Goal: Task Accomplishment & Management: Complete application form

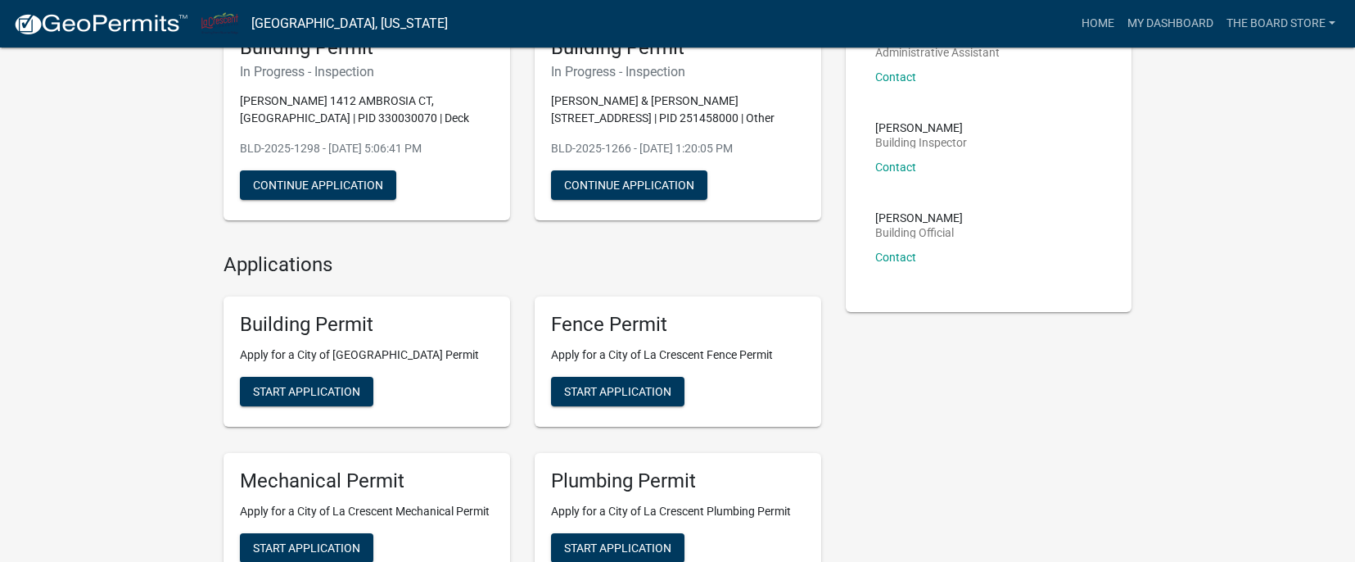
scroll to position [328, 0]
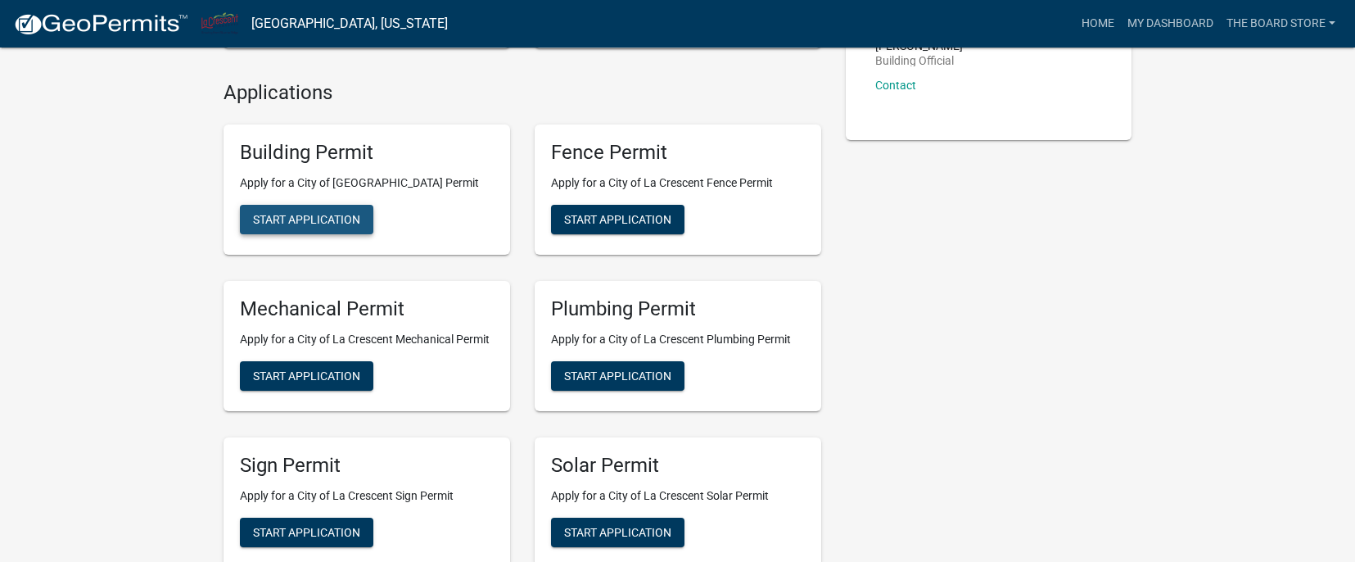
click at [288, 226] on span "Start Application" at bounding box center [306, 219] width 107 height 13
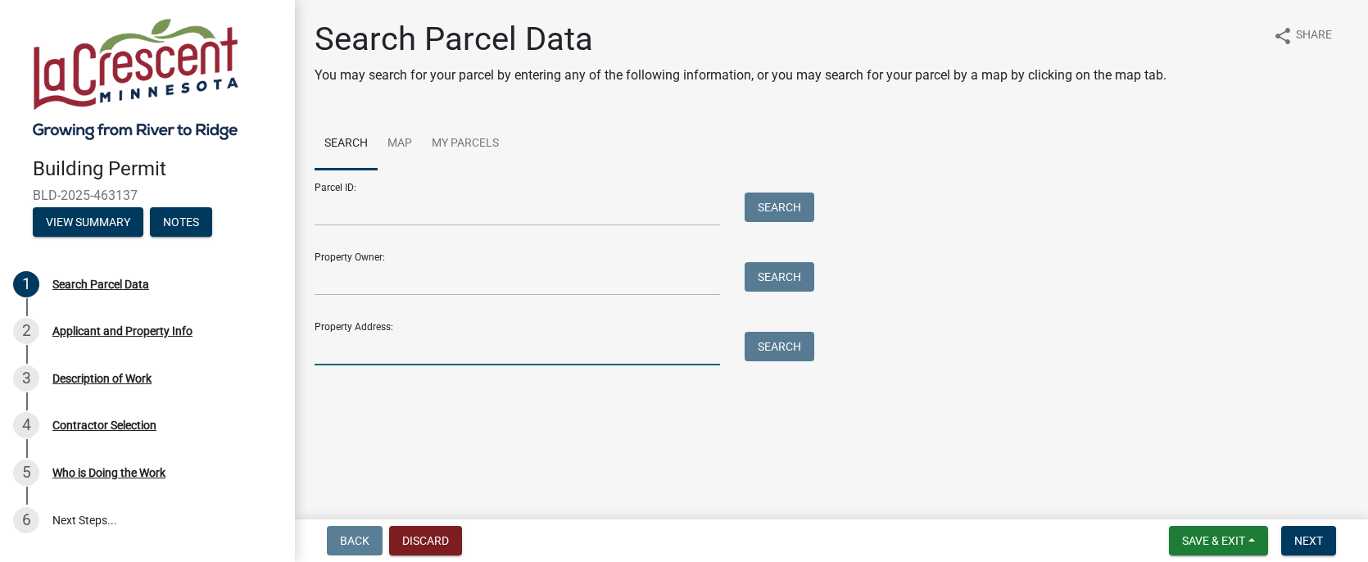
click at [360, 353] on input "Property Address:" at bounding box center [516, 349] width 405 height 34
paste input "[STREET_ADDRESS]"
click at [484, 337] on input "[STREET_ADDRESS]" at bounding box center [516, 349] width 405 height 34
type input "[STREET_ADDRESS]"
click at [755, 346] on button "Search" at bounding box center [779, 346] width 70 height 29
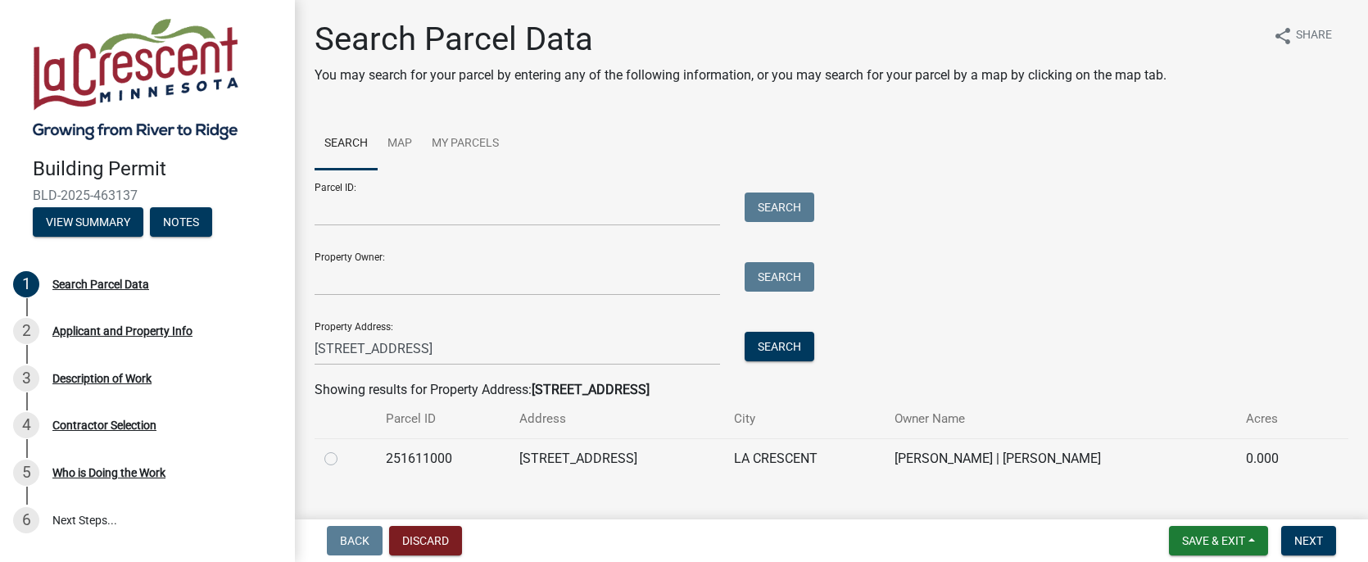
click at [344, 449] on label at bounding box center [344, 449] width 0 height 0
click at [344, 459] on input "radio" at bounding box center [349, 454] width 11 height 11
radio input "true"
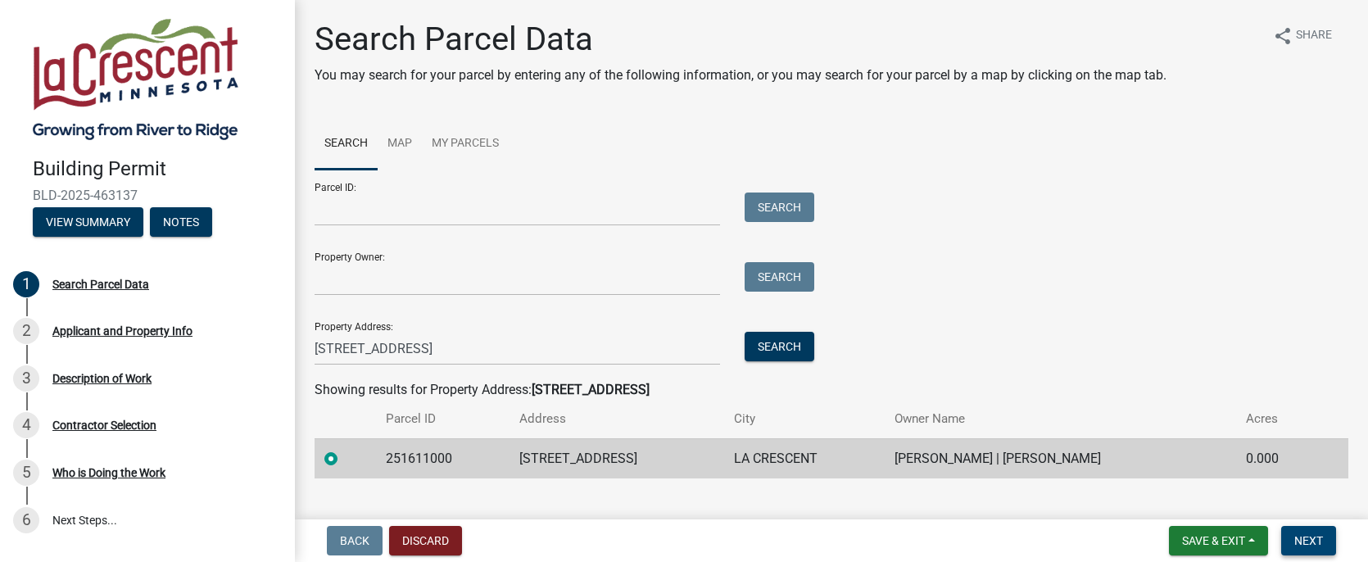
click at [1319, 547] on span "Next" at bounding box center [1308, 540] width 29 height 13
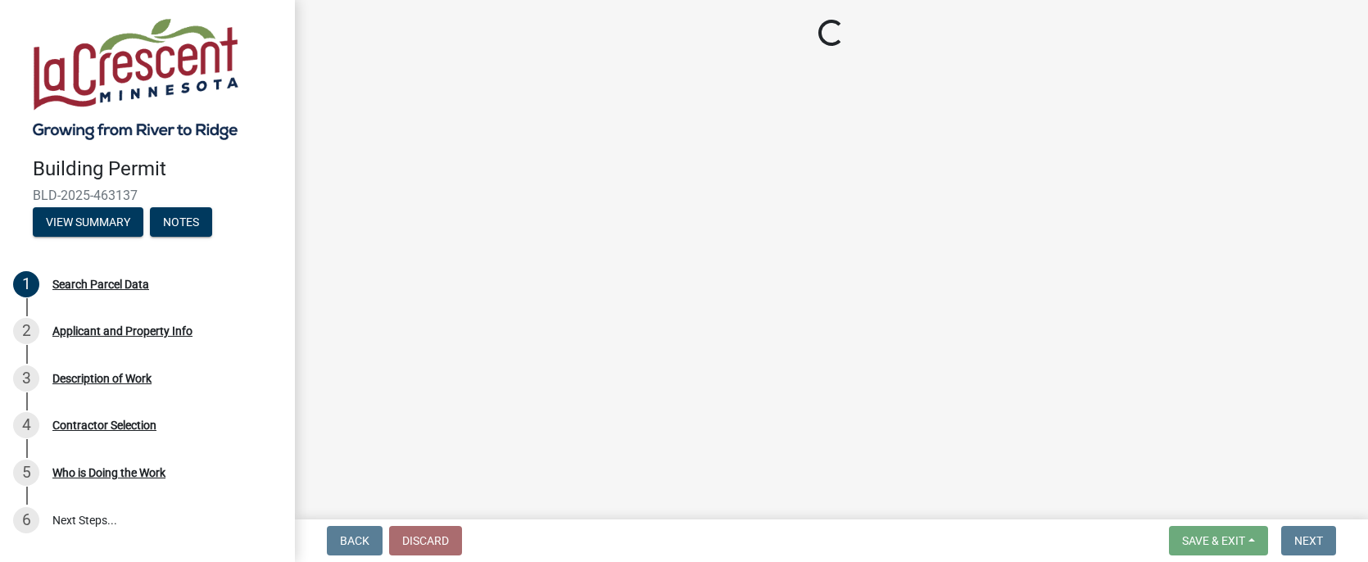
select select "e838c9e2-1e6e-4405-bddc-a3335cd38b08"
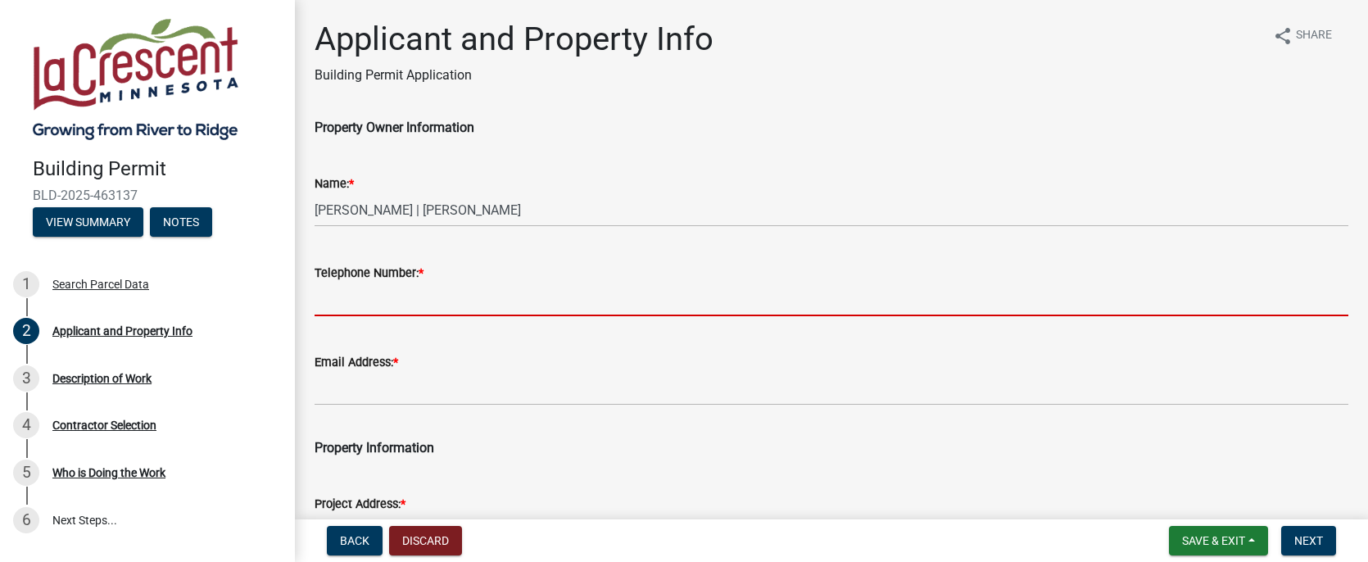
click at [422, 310] on input "Telephone Number: *" at bounding box center [831, 300] width 1034 height 34
paste input "[PHONE_NUMBER]"
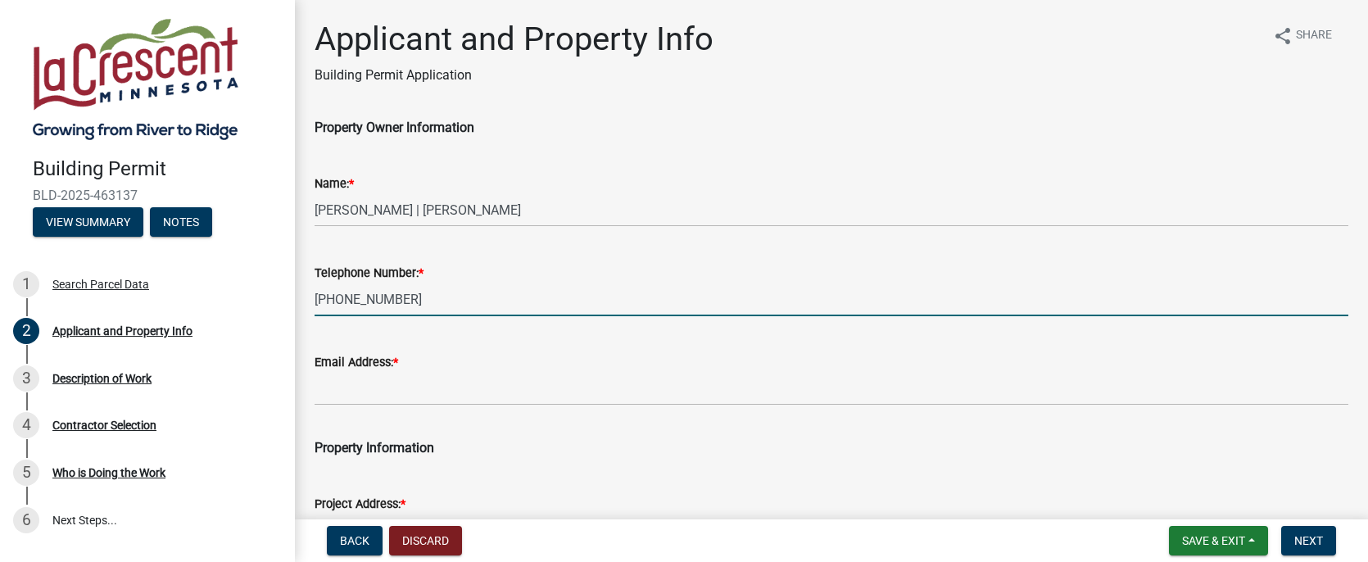
type input "[PHONE_NUMBER]"
click at [423, 418] on wm-data-entity-input "Email Address: *" at bounding box center [831, 373] width 1034 height 89
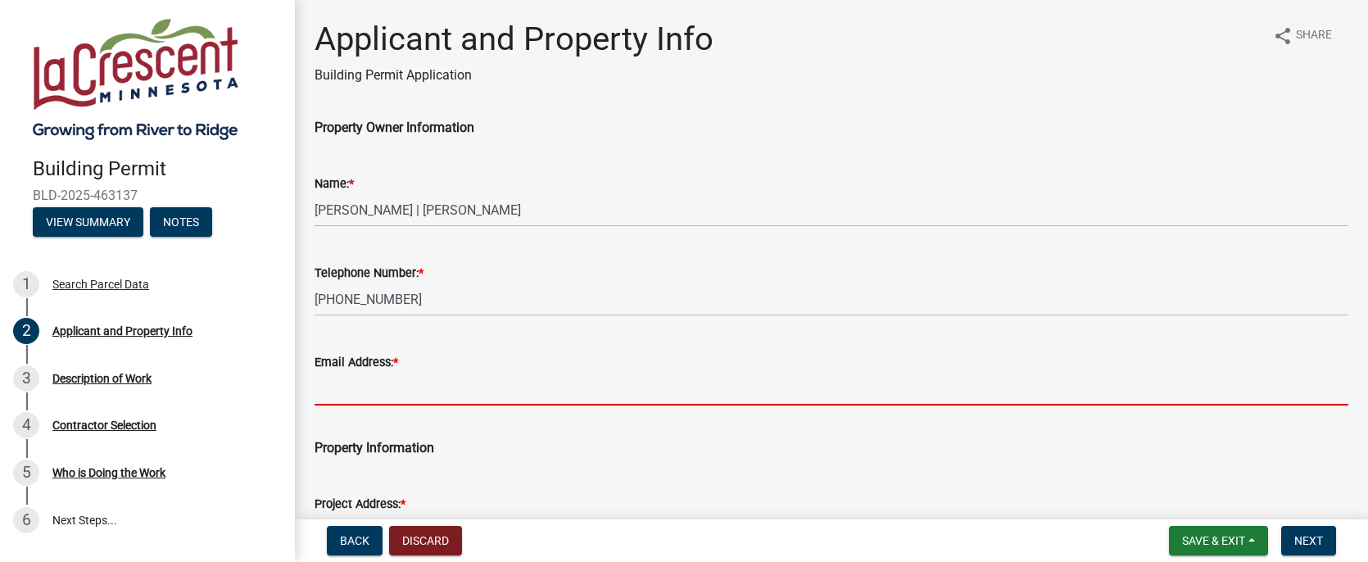
click at [426, 395] on input "Email Address: *" at bounding box center [831, 389] width 1034 height 34
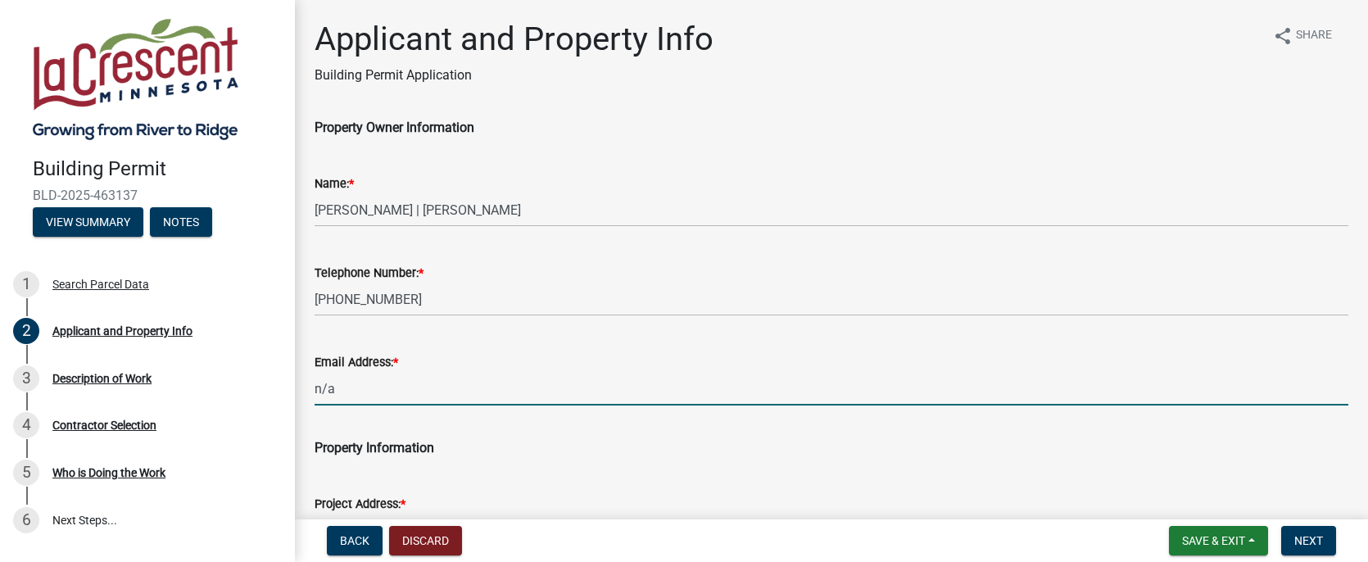
type input "n/a"
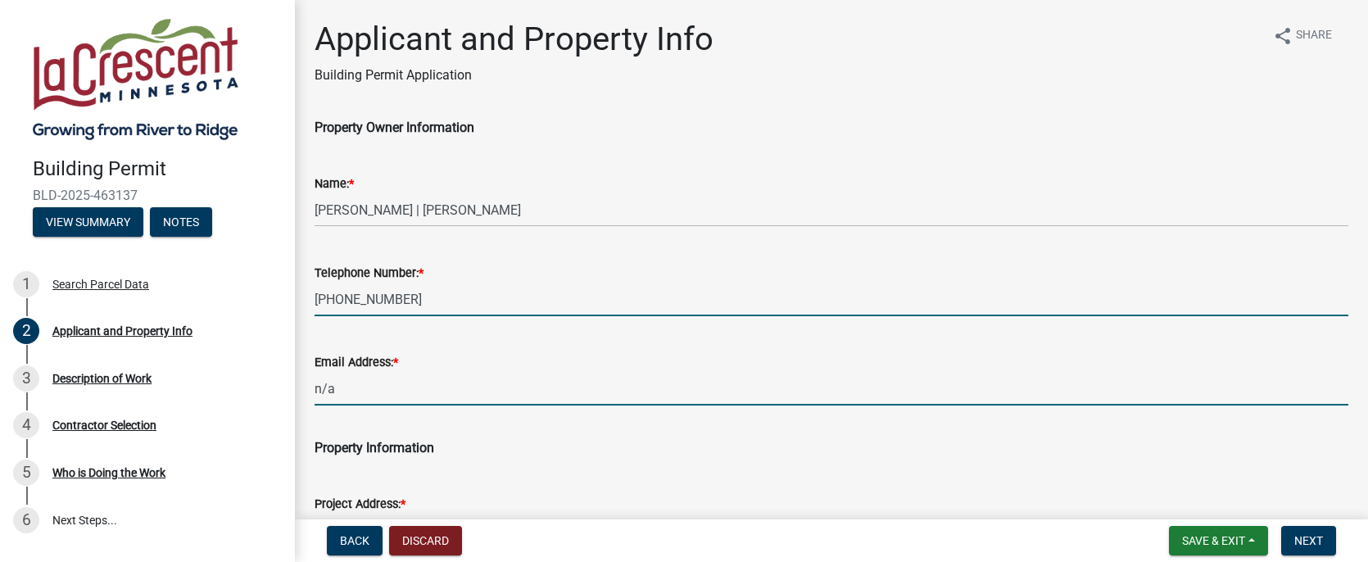
click at [570, 301] on input "[PHONE_NUMBER]" at bounding box center [831, 300] width 1034 height 34
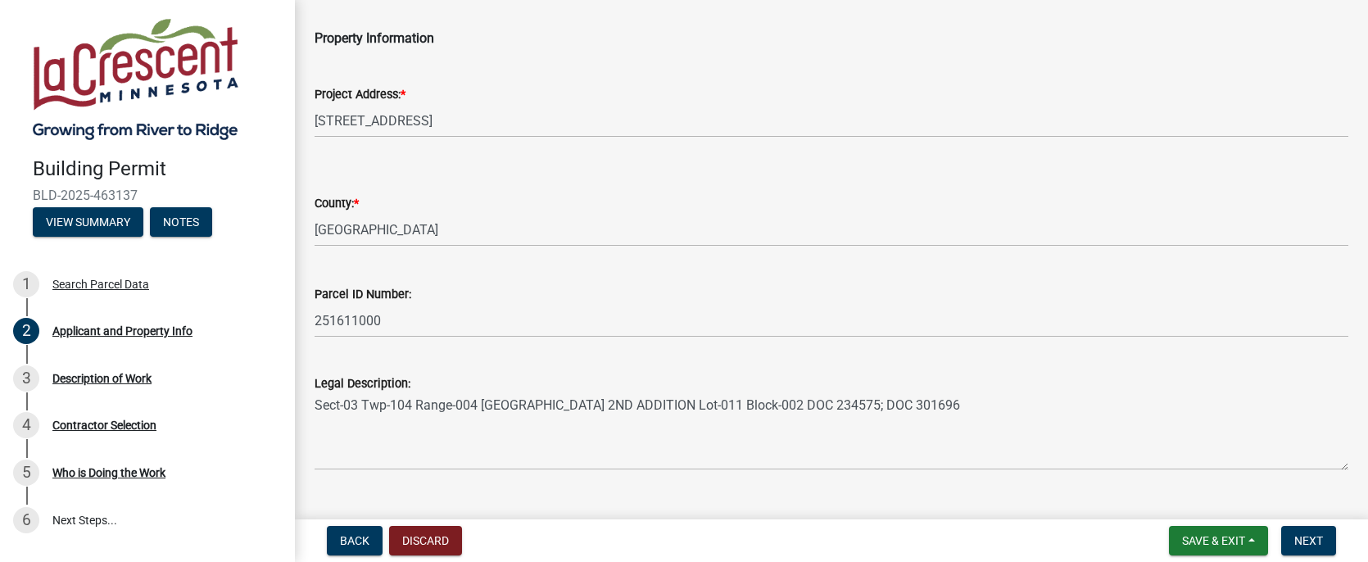
scroll to position [444, 0]
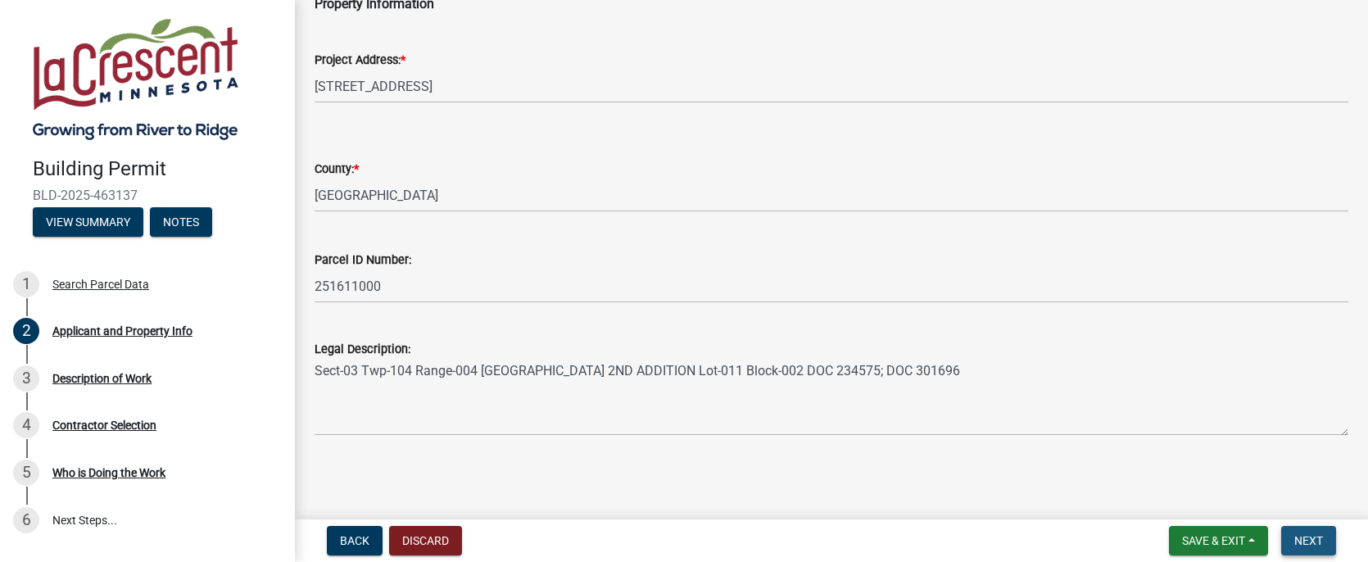
click at [1317, 536] on span "Next" at bounding box center [1308, 540] width 29 height 13
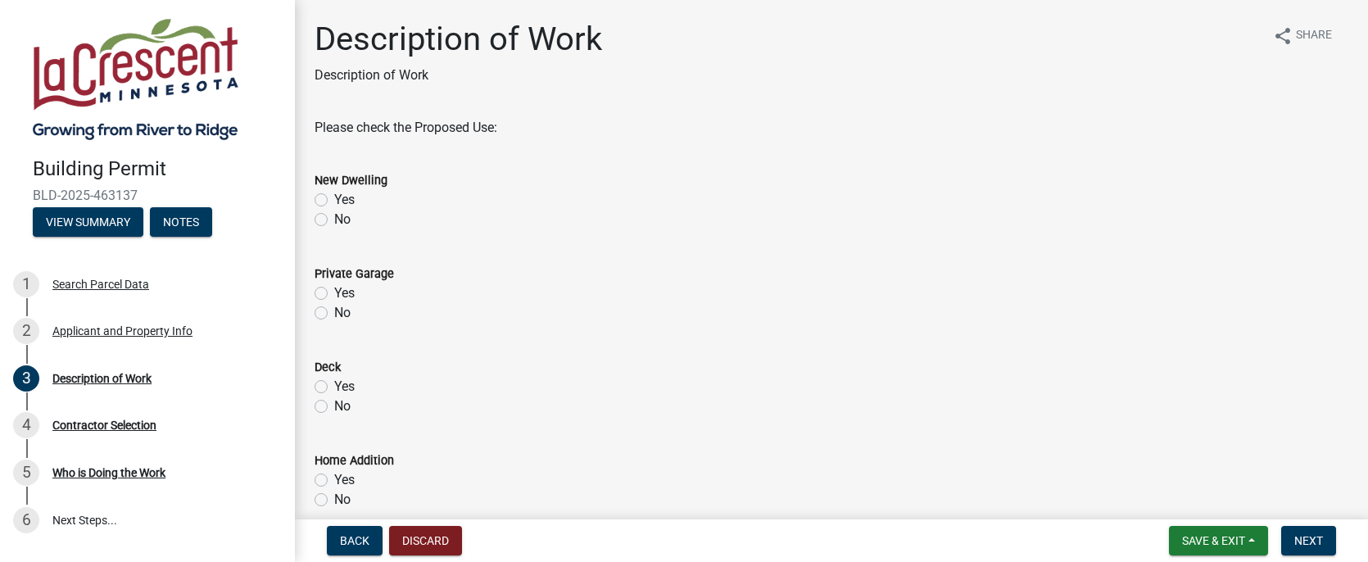
click at [321, 228] on div "No" at bounding box center [831, 220] width 1034 height 20
click at [321, 227] on div "No" at bounding box center [831, 220] width 1034 height 20
click at [334, 224] on label "No" at bounding box center [342, 220] width 16 height 20
click at [334, 220] on input "No" at bounding box center [339, 215] width 11 height 11
radio input "true"
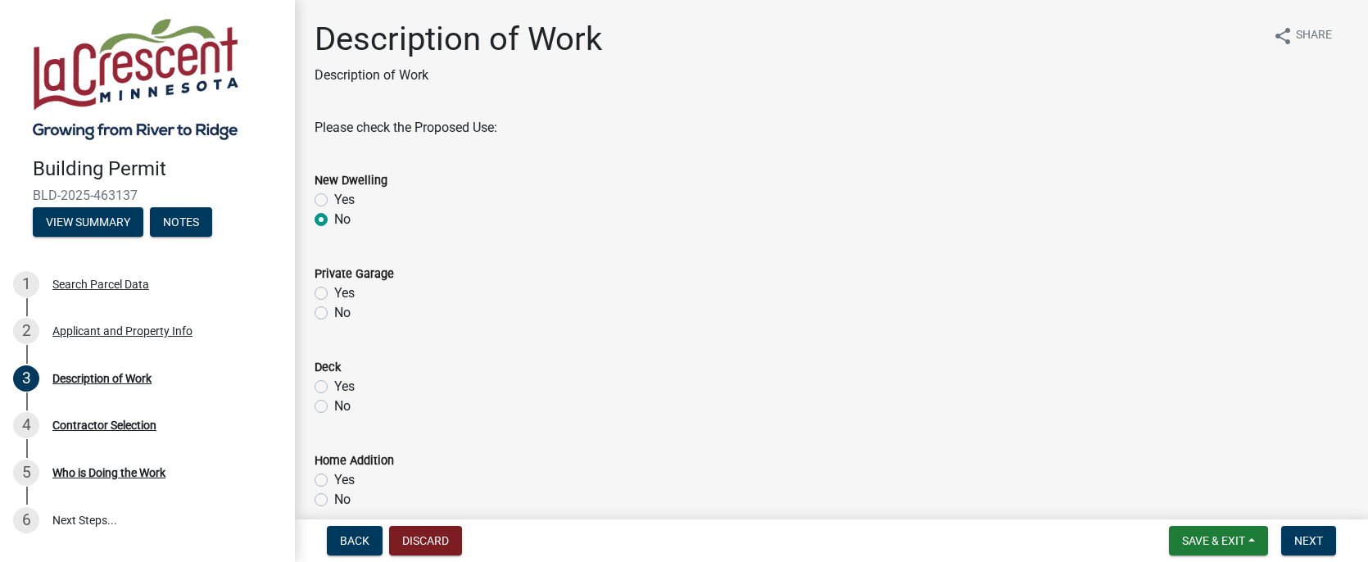
click at [334, 222] on label "No" at bounding box center [342, 220] width 16 height 20
click at [334, 220] on input "No" at bounding box center [339, 215] width 11 height 11
click at [334, 312] on label "No" at bounding box center [342, 313] width 16 height 20
click at [334, 312] on input "No" at bounding box center [339, 308] width 11 height 11
radio input "true"
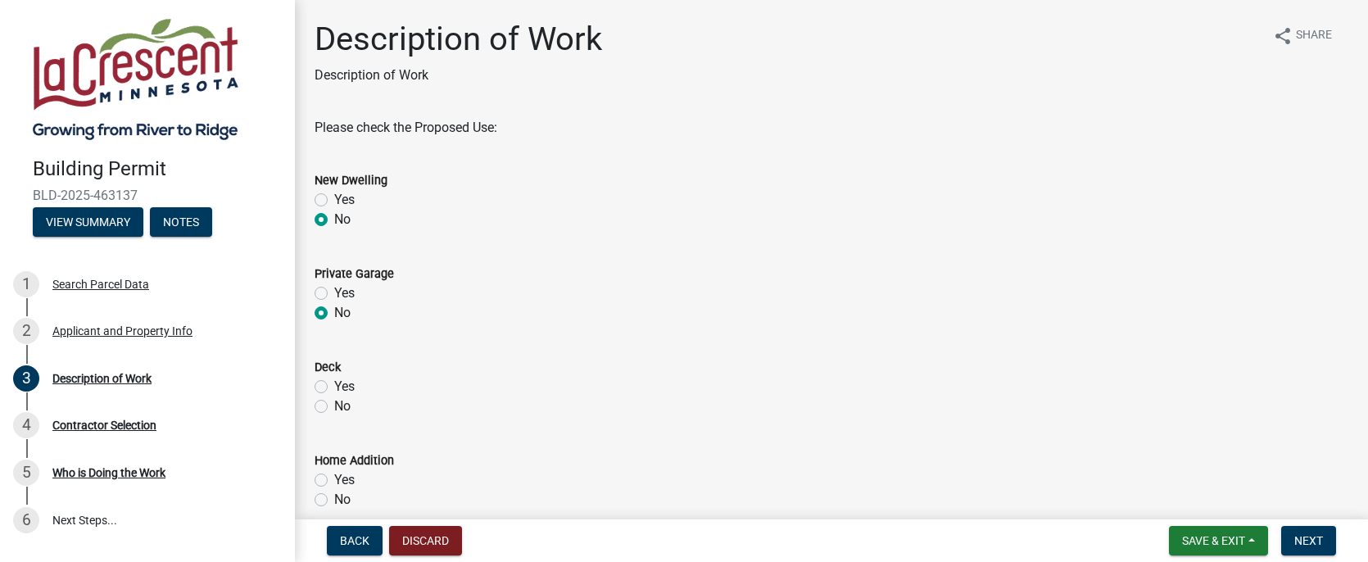
click at [317, 414] on div "No" at bounding box center [831, 406] width 1034 height 20
click at [334, 406] on label "No" at bounding box center [342, 406] width 16 height 20
click at [334, 406] on input "No" at bounding box center [339, 401] width 11 height 11
radio input "true"
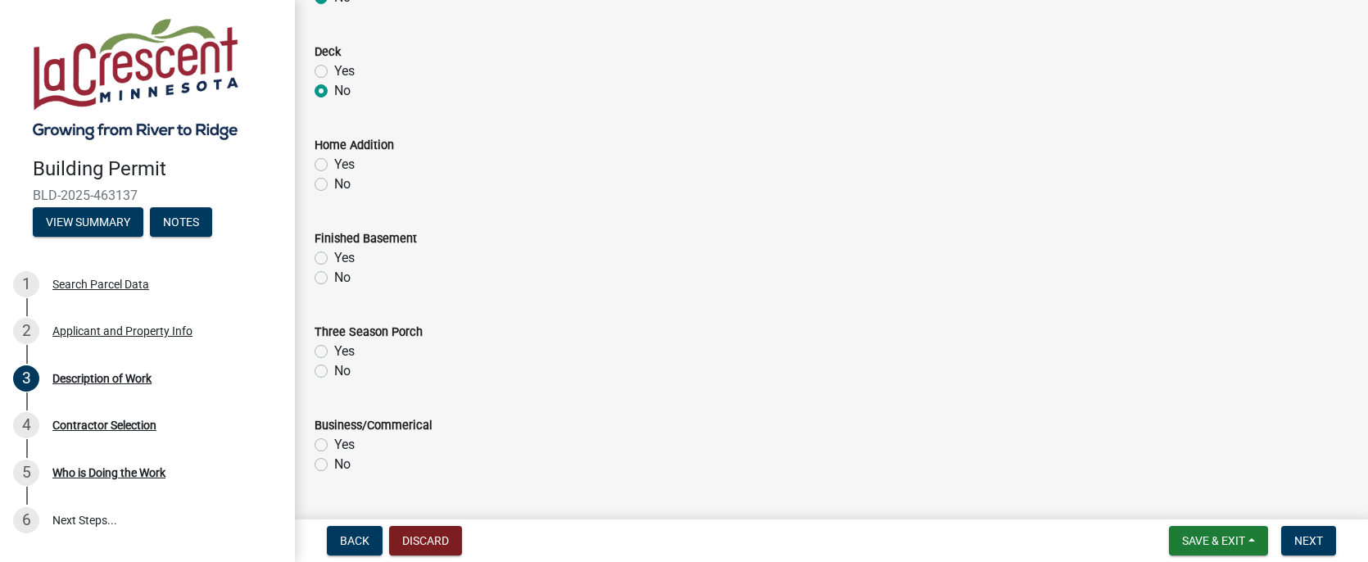
scroll to position [328, 0]
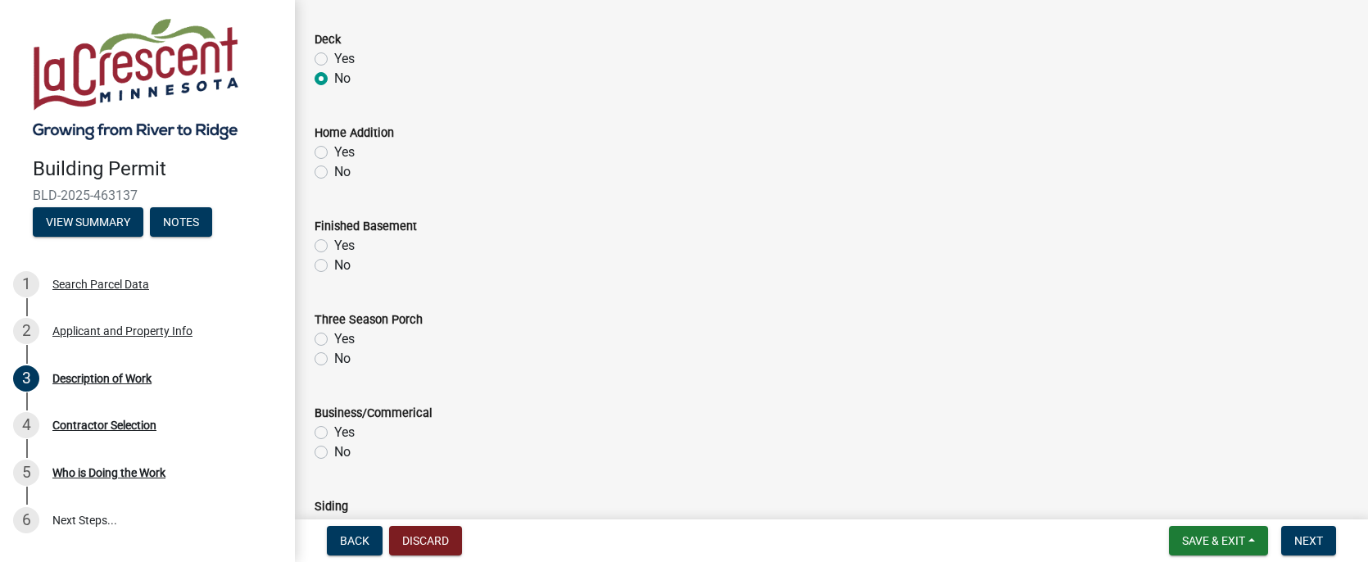
click at [334, 175] on label "No" at bounding box center [342, 172] width 16 height 20
click at [334, 173] on input "No" at bounding box center [339, 167] width 11 height 11
radio input "true"
click at [334, 269] on label "No" at bounding box center [342, 266] width 16 height 20
click at [334, 266] on input "No" at bounding box center [339, 261] width 11 height 11
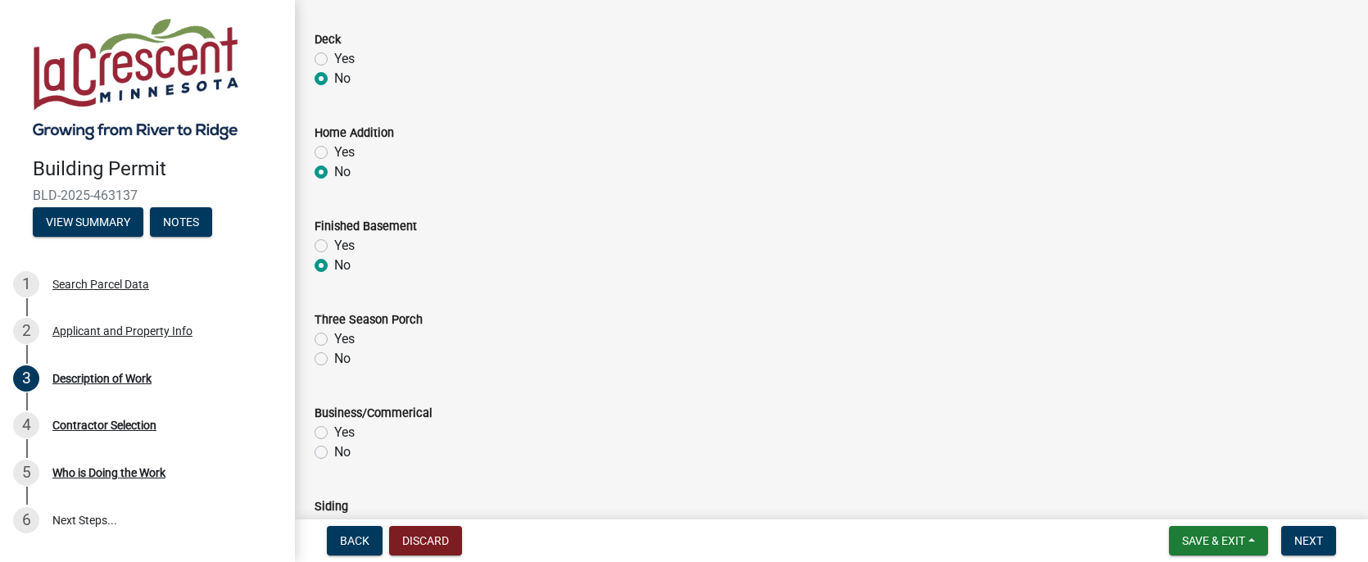
radio input "true"
click at [334, 360] on label "No" at bounding box center [342, 359] width 16 height 20
click at [334, 360] on input "No" at bounding box center [339, 354] width 11 height 11
radio input "true"
click at [334, 453] on label "No" at bounding box center [342, 452] width 16 height 20
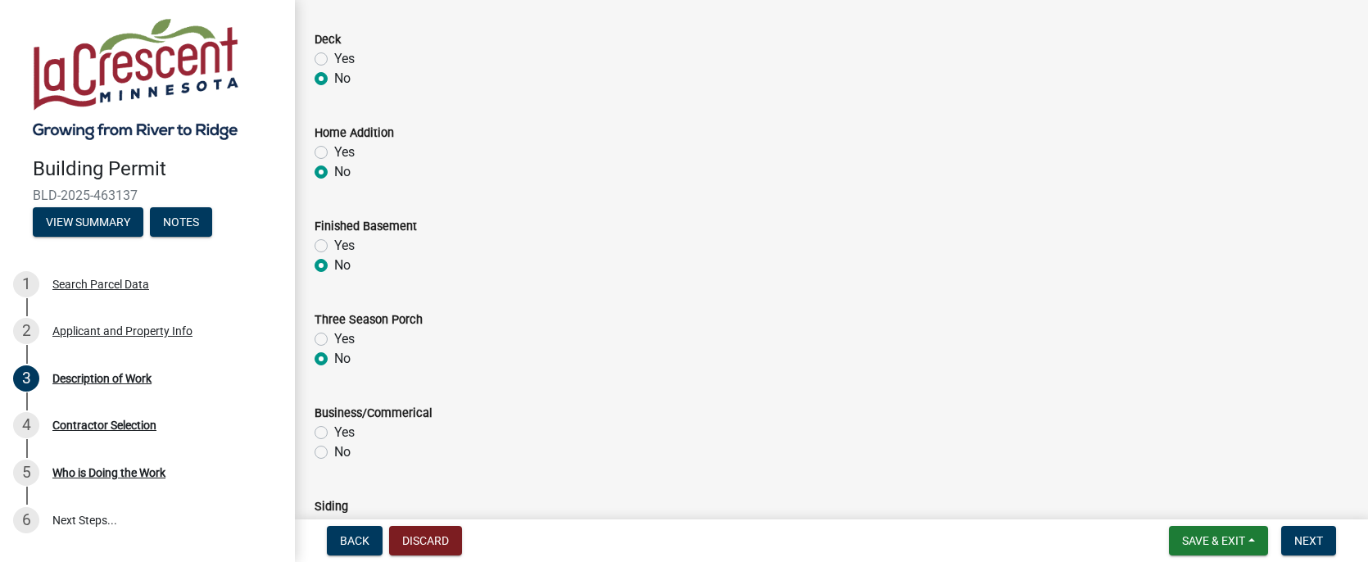
click at [334, 453] on input "No" at bounding box center [339, 447] width 11 height 11
radio input "true"
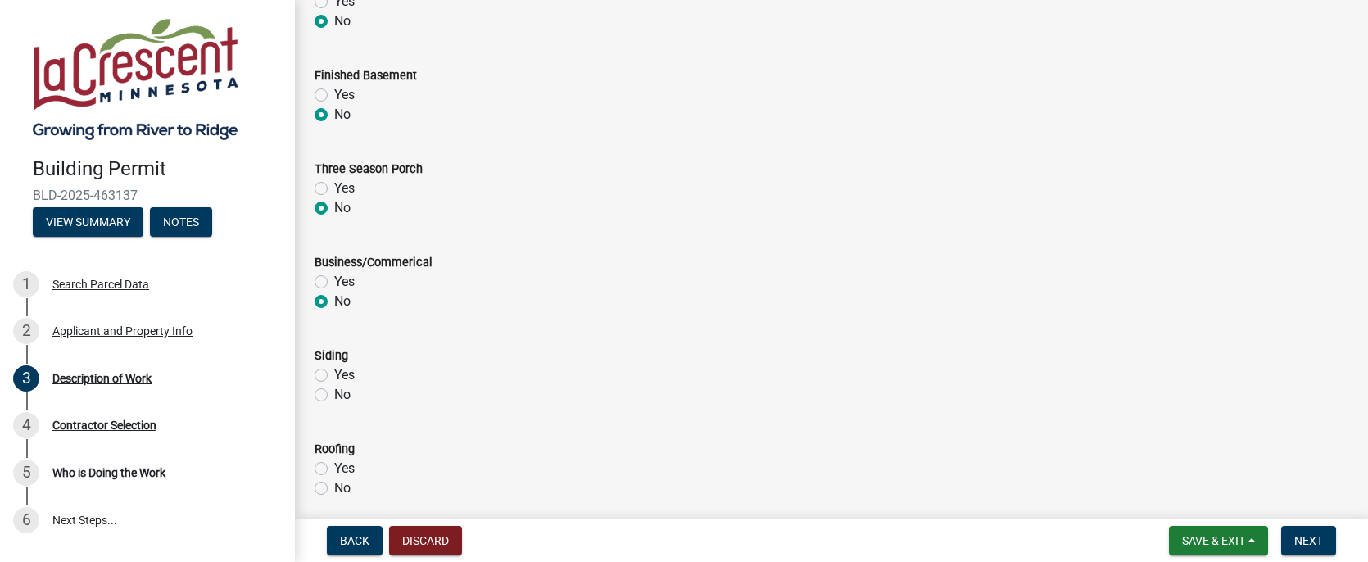
scroll to position [655, 0]
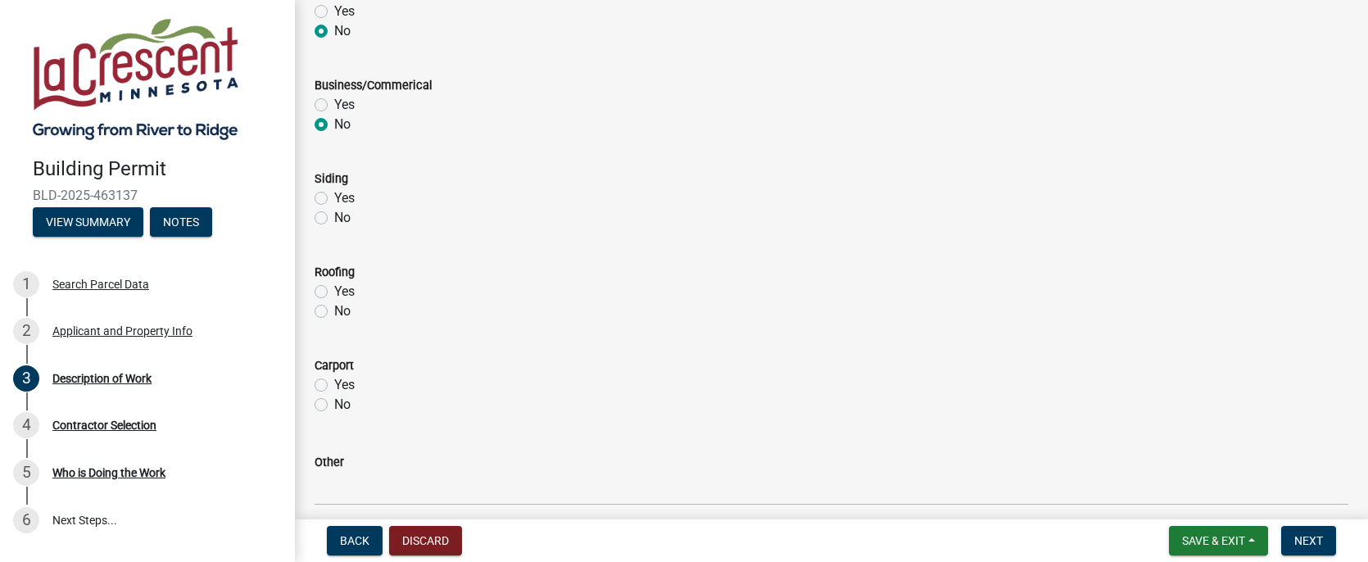
click at [334, 213] on label "No" at bounding box center [342, 218] width 16 height 20
click at [334, 213] on input "No" at bounding box center [339, 213] width 11 height 11
radio input "true"
click at [334, 311] on label "No" at bounding box center [342, 311] width 16 height 20
click at [334, 311] on input "No" at bounding box center [339, 306] width 11 height 11
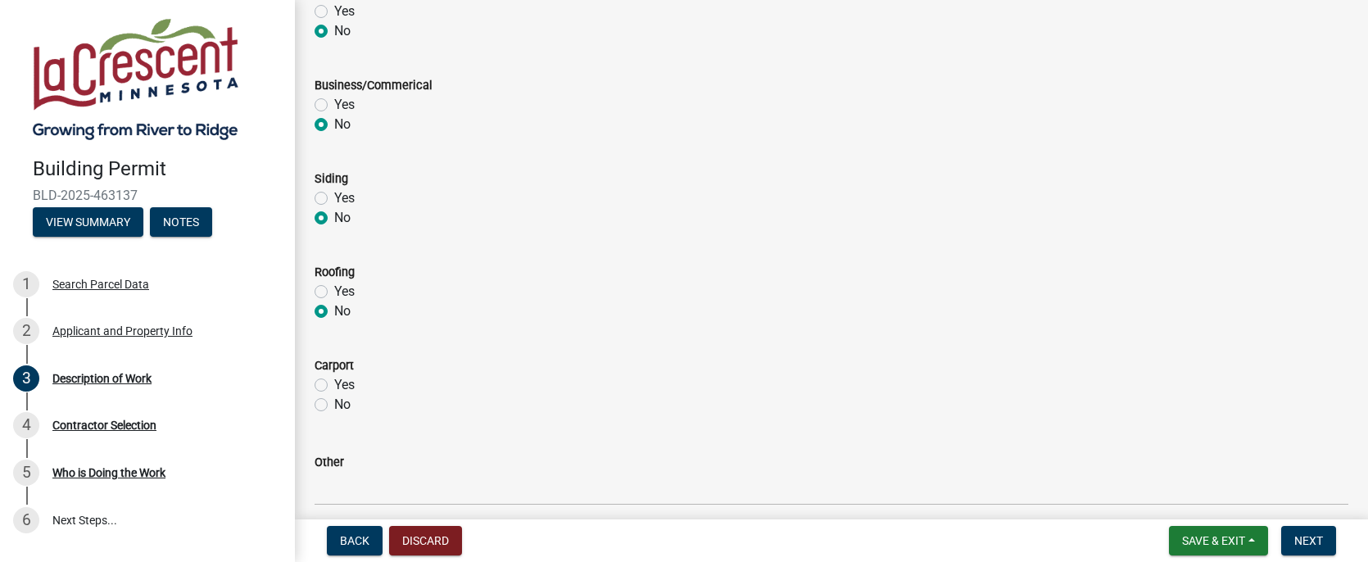
radio input "true"
click at [334, 405] on label "No" at bounding box center [342, 405] width 16 height 20
click at [334, 405] on input "No" at bounding box center [339, 400] width 11 height 11
radio input "true"
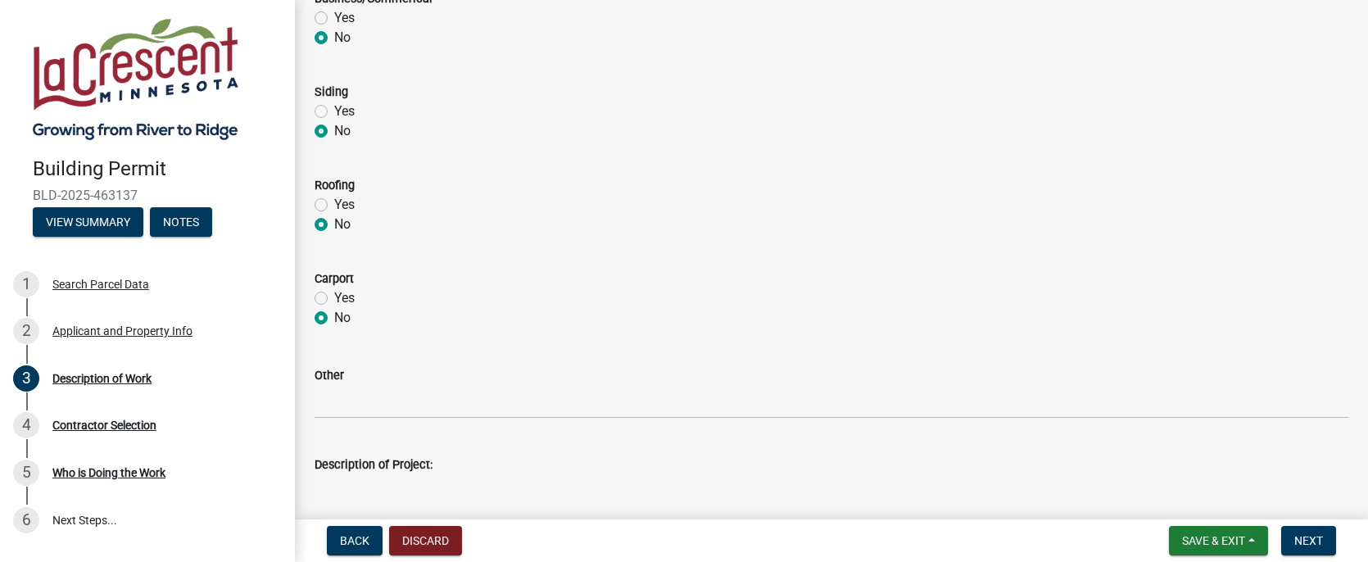
scroll to position [819, 0]
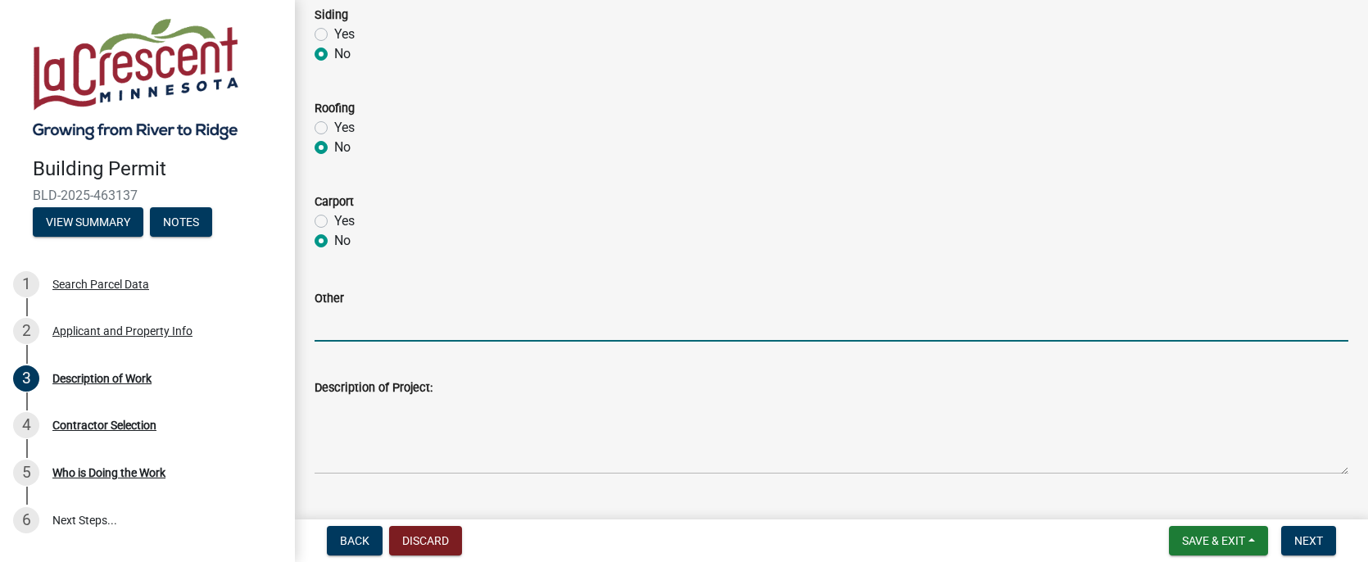
click at [339, 337] on input "Other" at bounding box center [831, 325] width 1034 height 34
type input "replace 18 windows"
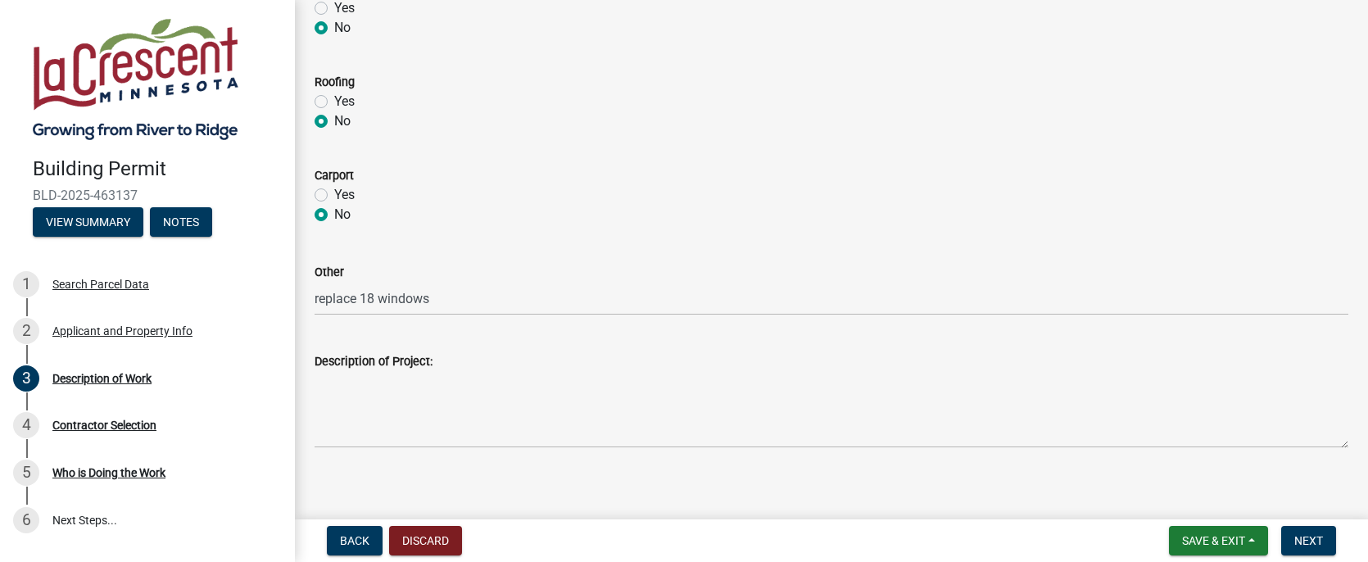
scroll to position [857, 0]
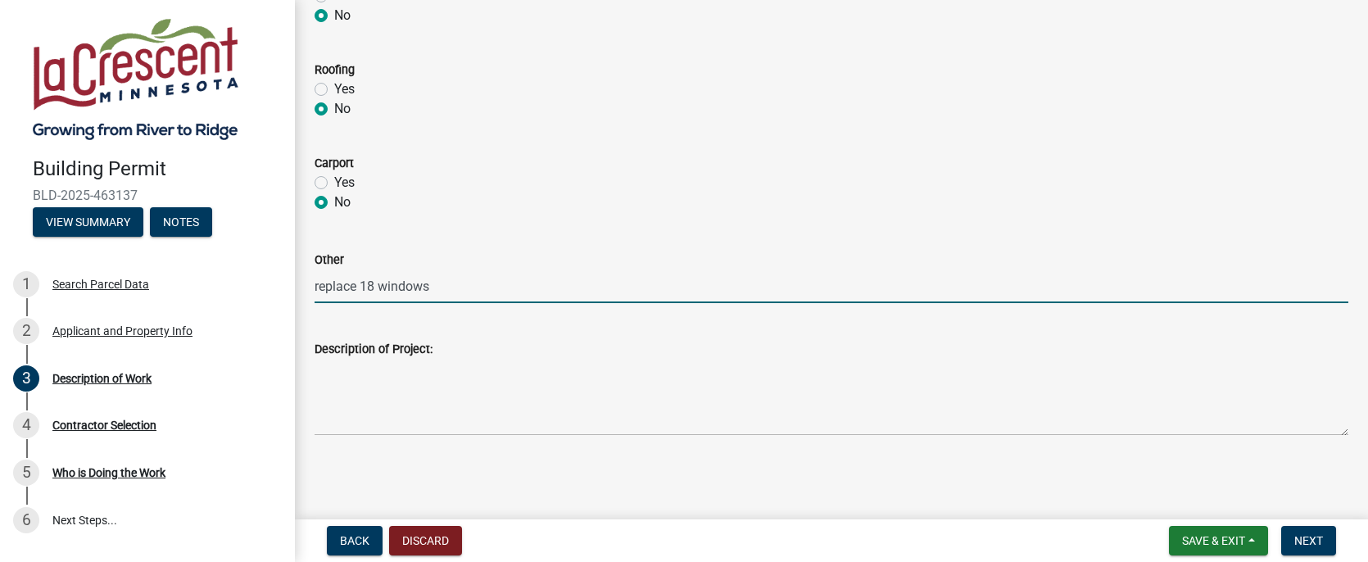
drag, startPoint x: 396, startPoint y: 287, endPoint x: 295, endPoint y: 291, distance: 100.8
click at [303, 287] on div "Other replace 18 windows" at bounding box center [831, 265] width 1058 height 76
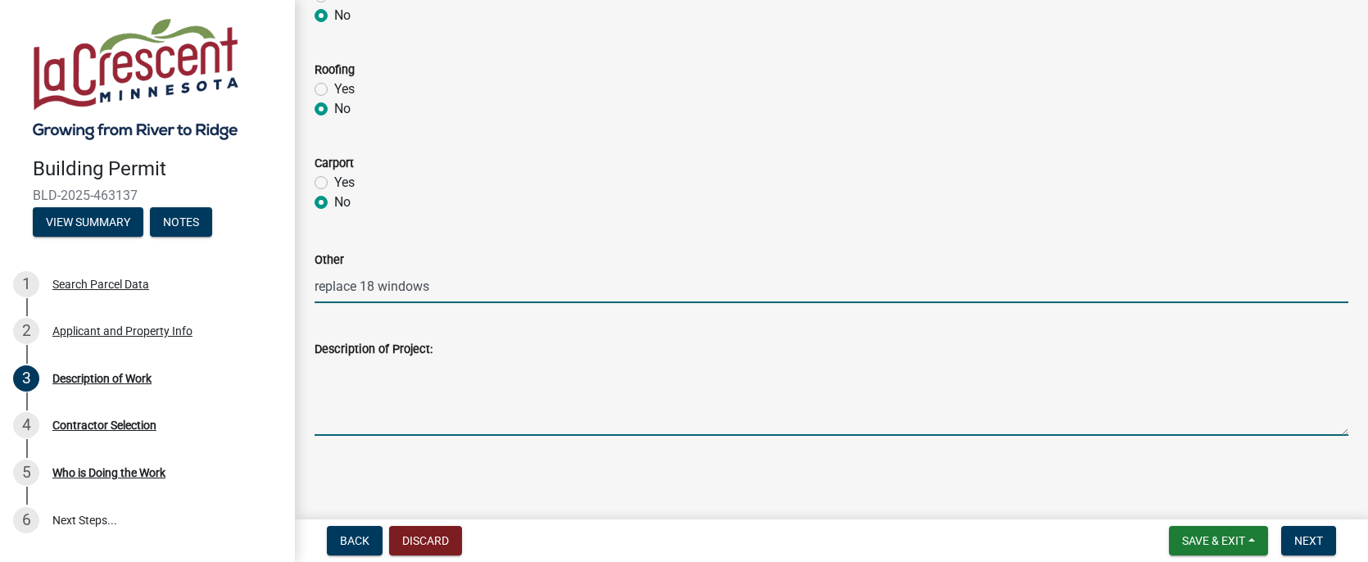
click at [375, 427] on textarea "Description of Project:" at bounding box center [831, 397] width 1034 height 77
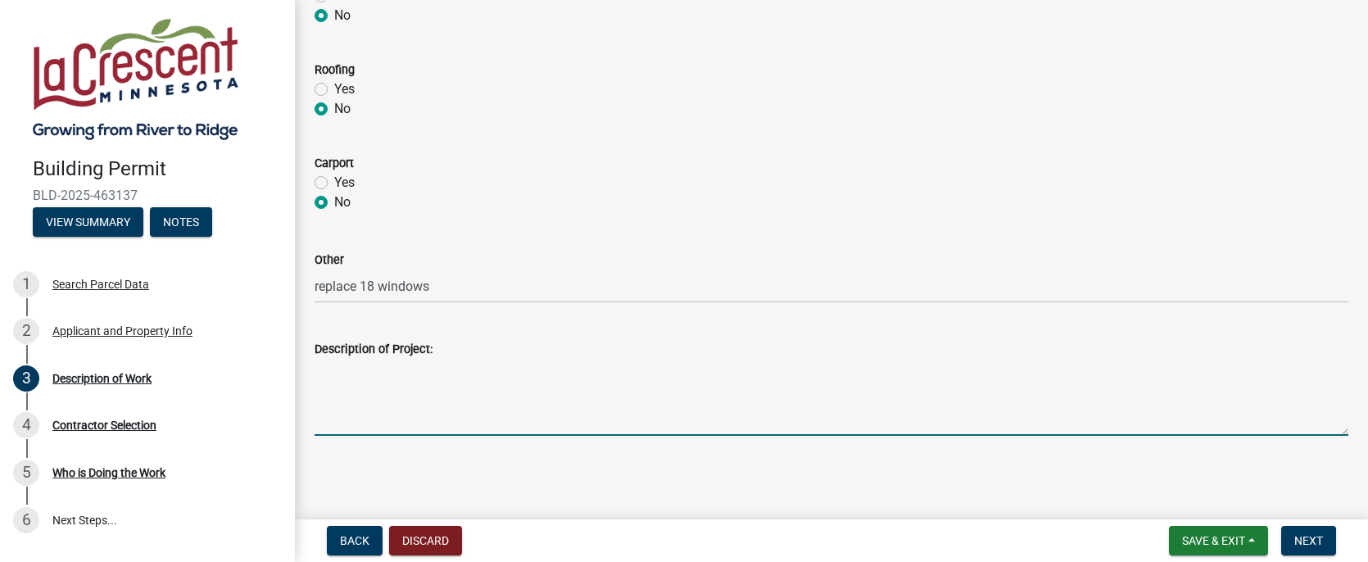
paste textarea "replace 18 windows"
type textarea "replace 18 windows"
click at [1305, 541] on span "Next" at bounding box center [1308, 540] width 29 height 13
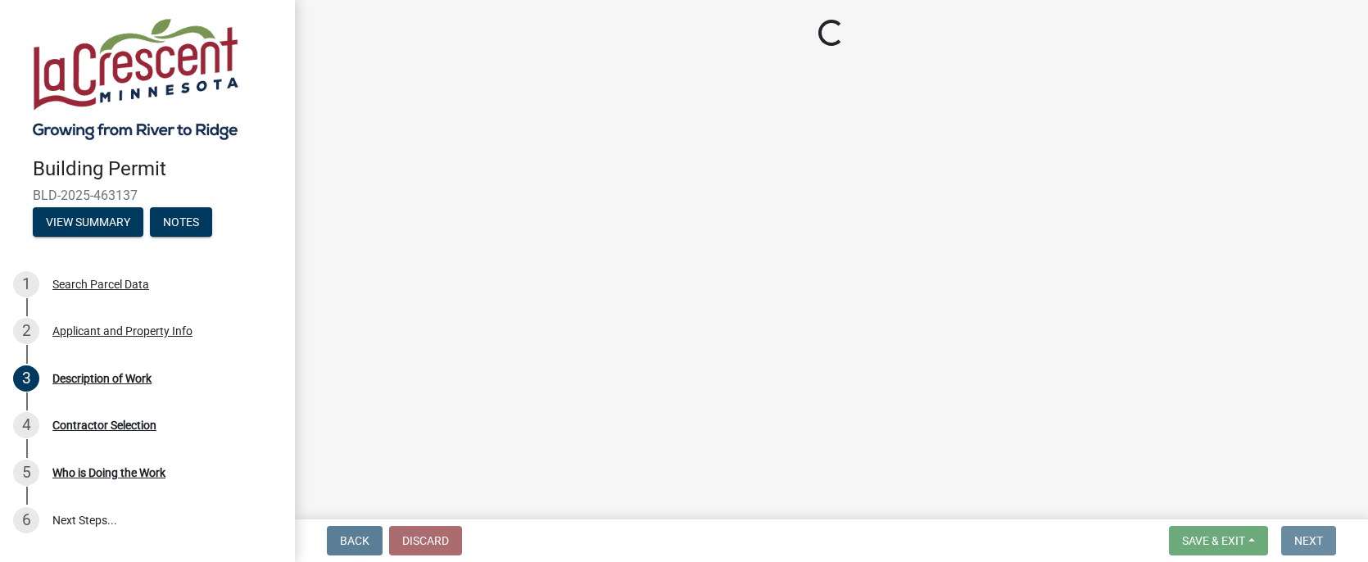
scroll to position [0, 0]
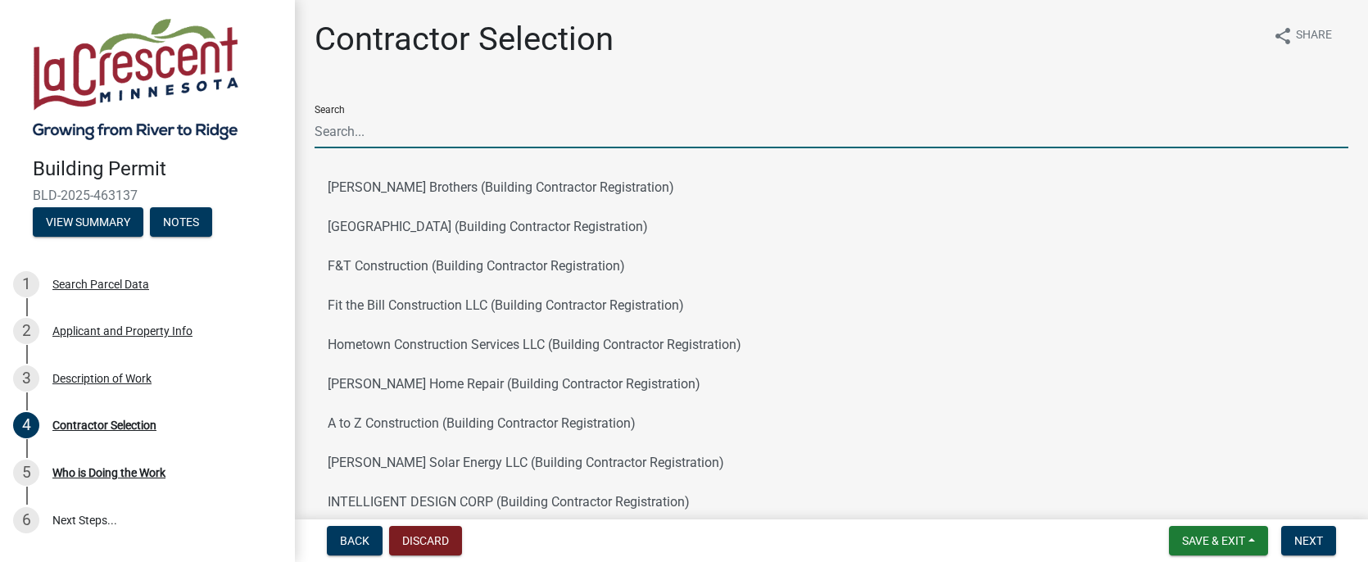
click at [496, 126] on input "Search" at bounding box center [831, 132] width 1034 height 34
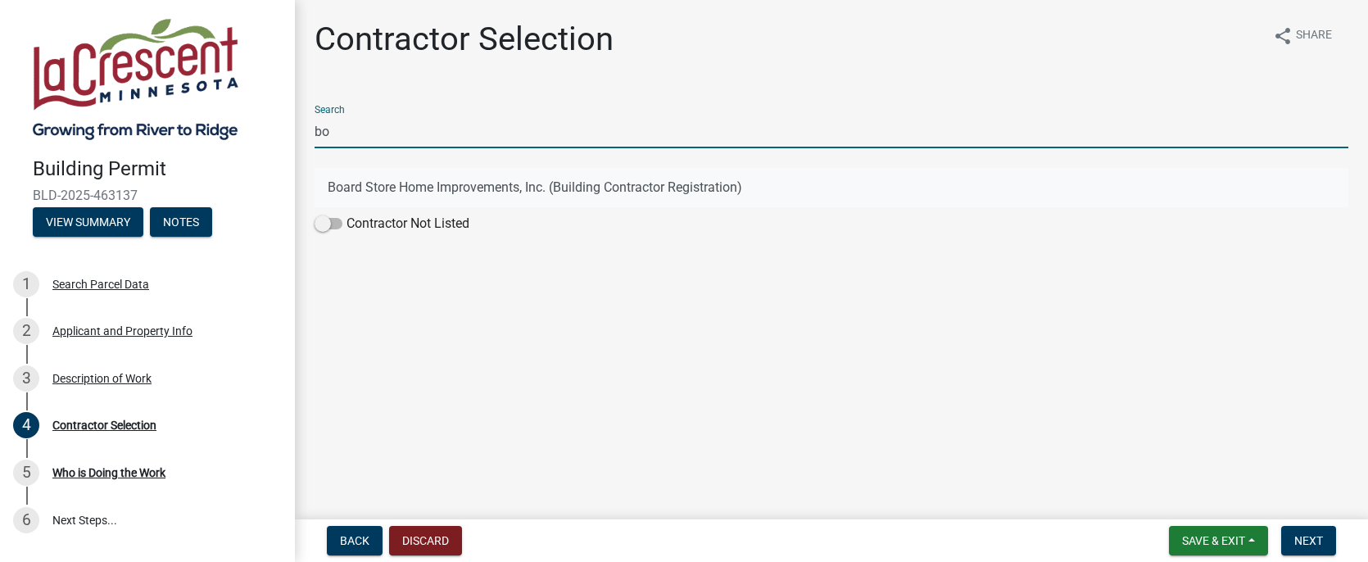
type input "bo"
click at [369, 180] on button "Board Store Home Improvements, Inc. (Building Contractor Registration)" at bounding box center [831, 187] width 1034 height 39
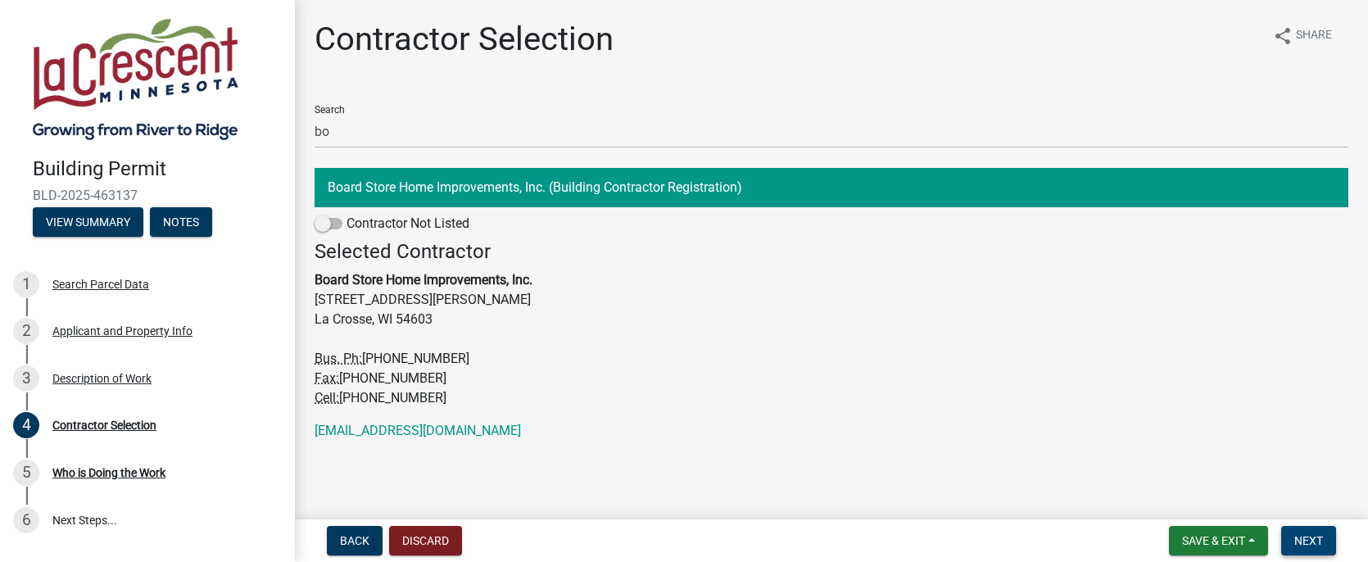
click at [1319, 542] on span "Next" at bounding box center [1308, 540] width 29 height 13
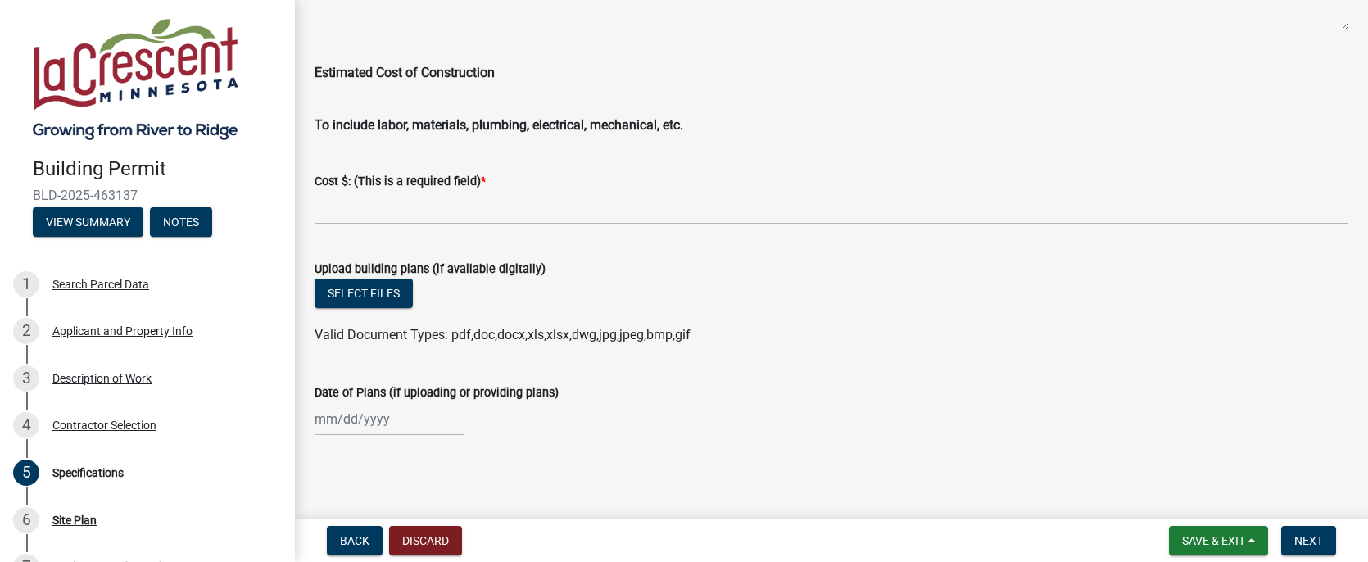
scroll to position [2842, 0]
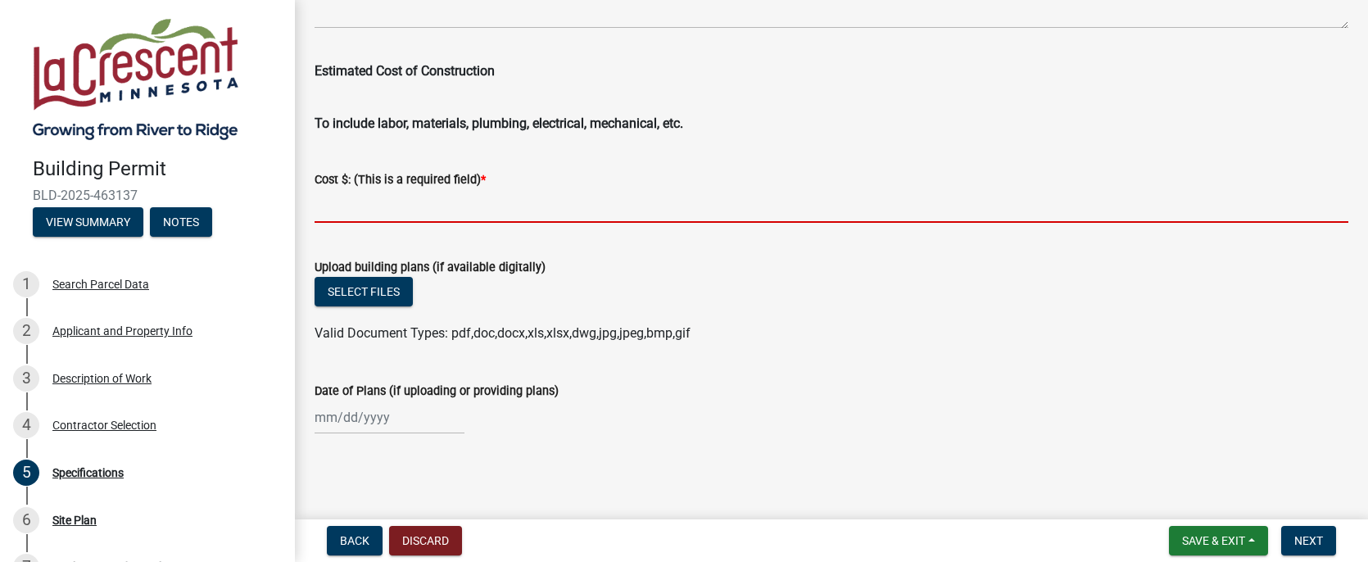
click at [411, 220] on input "text" at bounding box center [831, 206] width 1034 height 34
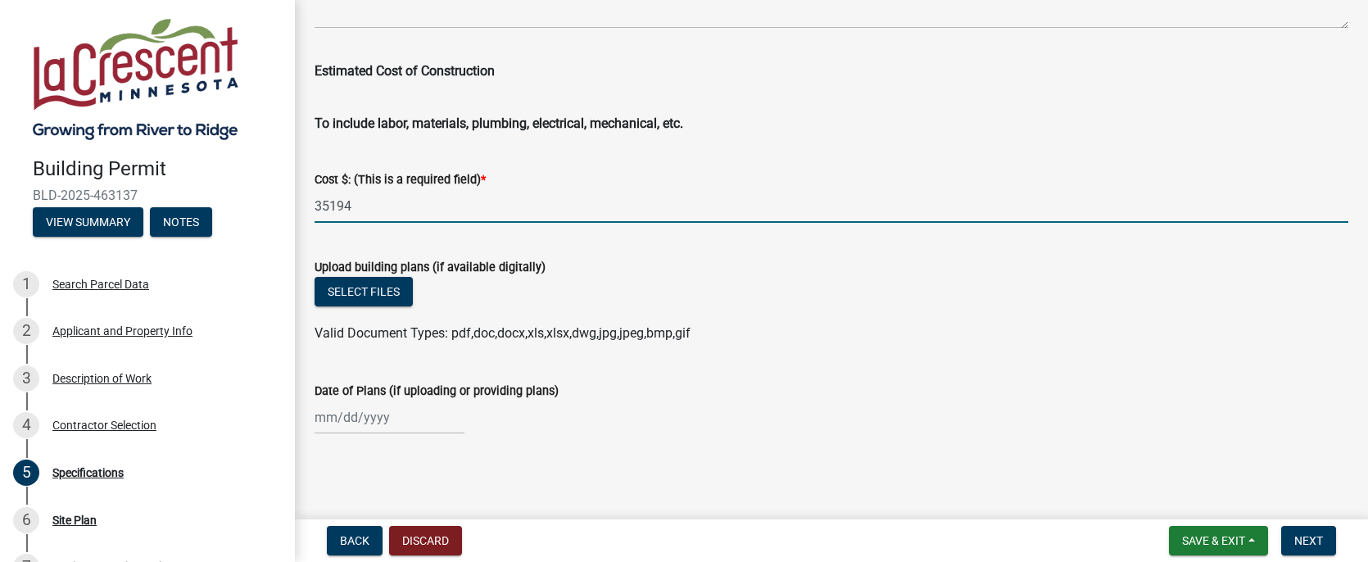
type input "35194"
click at [544, 251] on form "Upload building plans (if available digitally) Select files Valid Document Type…" at bounding box center [831, 291] width 1034 height 106
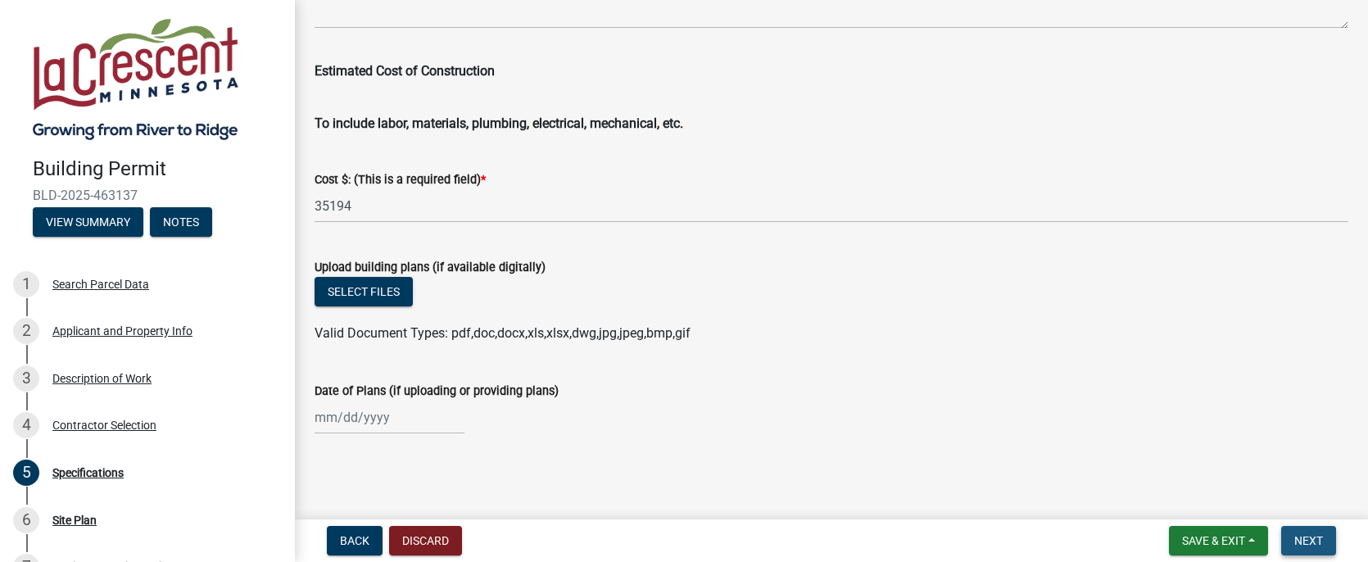
click at [1312, 529] on button "Next" at bounding box center [1308, 540] width 55 height 29
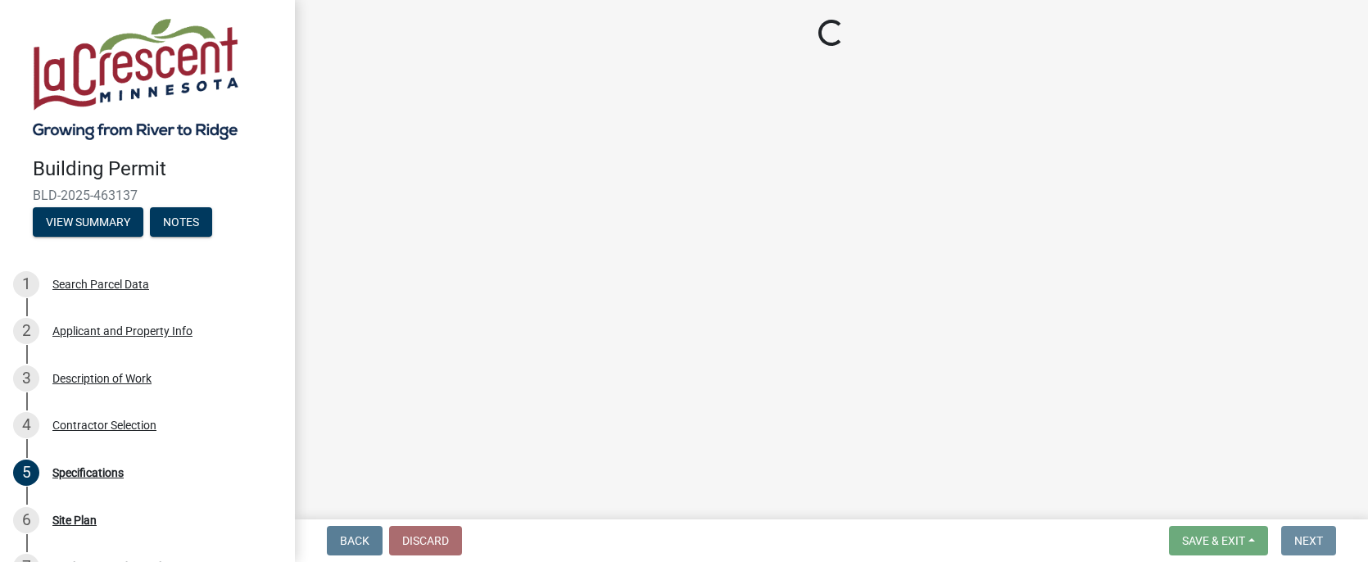
scroll to position [0, 0]
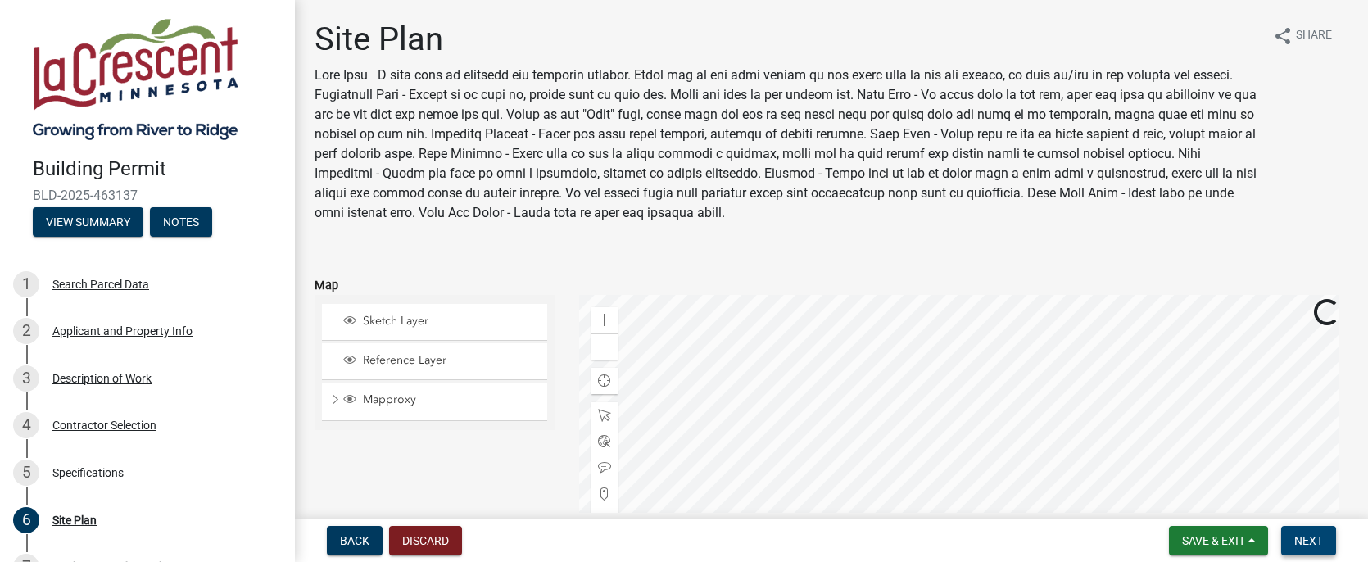
click at [1310, 536] on span "Next" at bounding box center [1308, 540] width 29 height 13
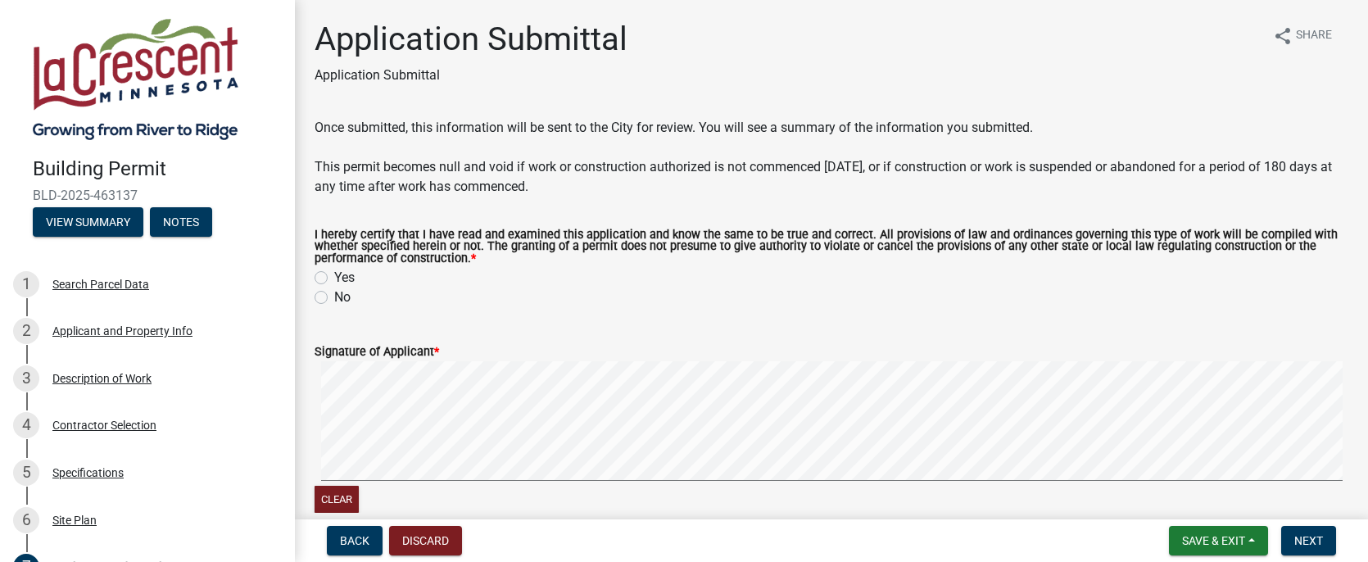
click at [334, 276] on label "Yes" at bounding box center [344, 278] width 20 height 20
click at [334, 276] on input "Yes" at bounding box center [339, 273] width 11 height 11
radio input "true"
click at [1367, 467] on html "Internet Explorer does NOT work with GeoPermits. Get a new browser for more sec…" at bounding box center [684, 281] width 1368 height 562
click at [1324, 532] on button "Next" at bounding box center [1308, 540] width 55 height 29
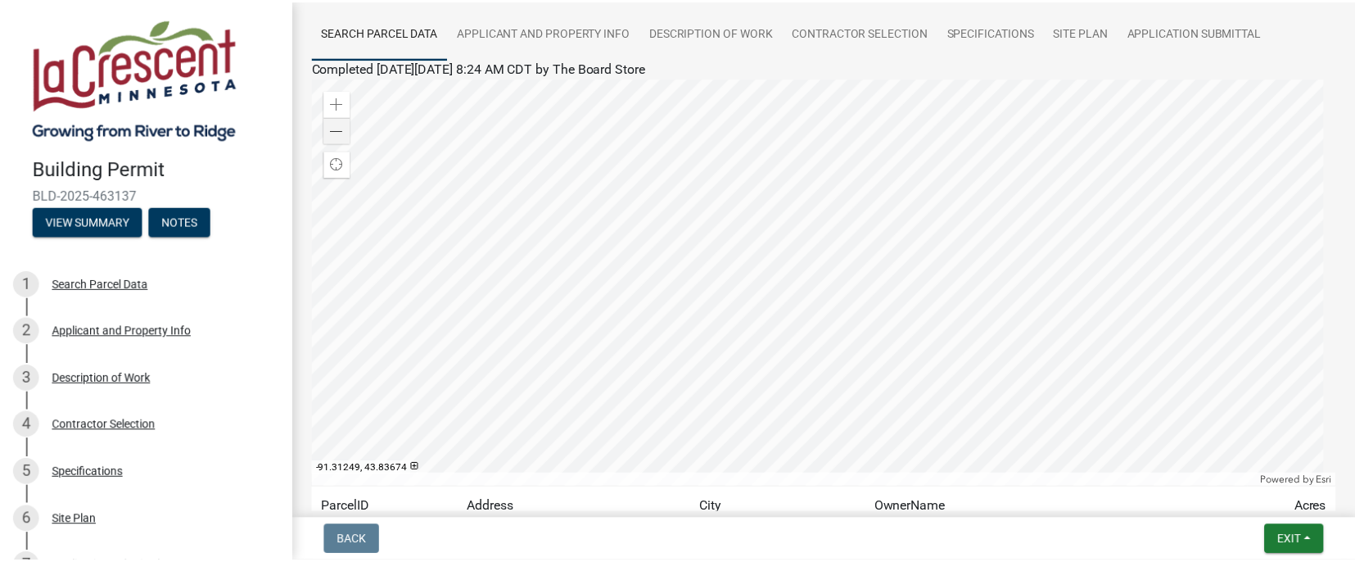
scroll to position [269, 0]
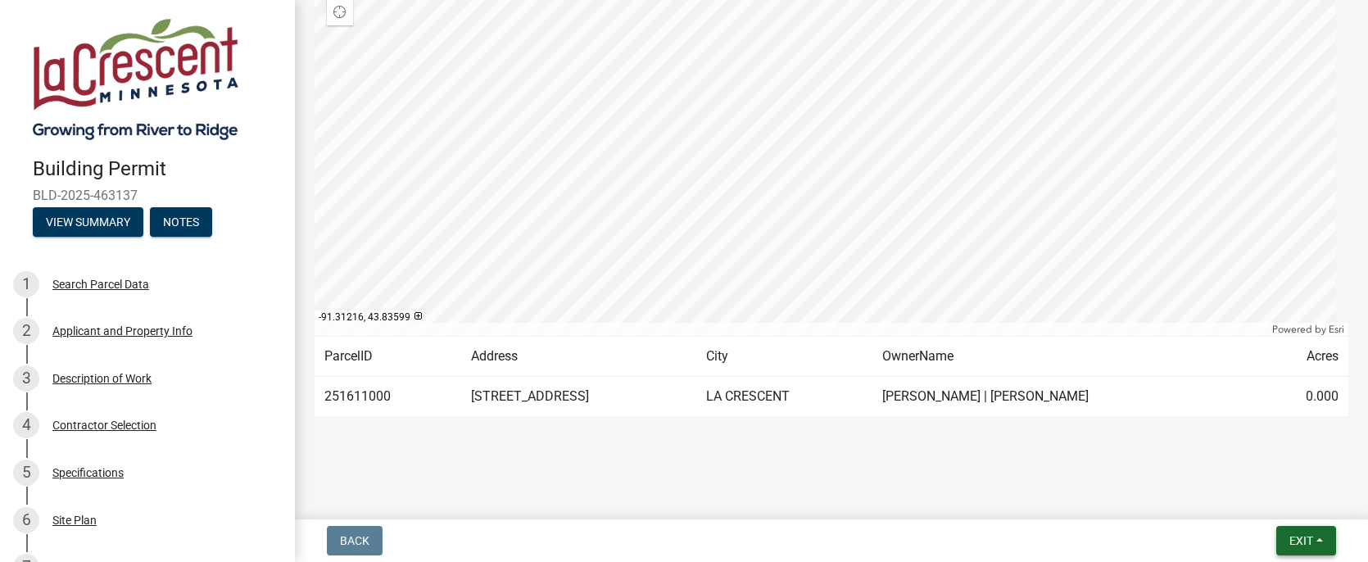
click at [1286, 545] on button "Exit" at bounding box center [1306, 540] width 60 height 29
click at [1258, 498] on button "Save & Exit" at bounding box center [1270, 497] width 131 height 39
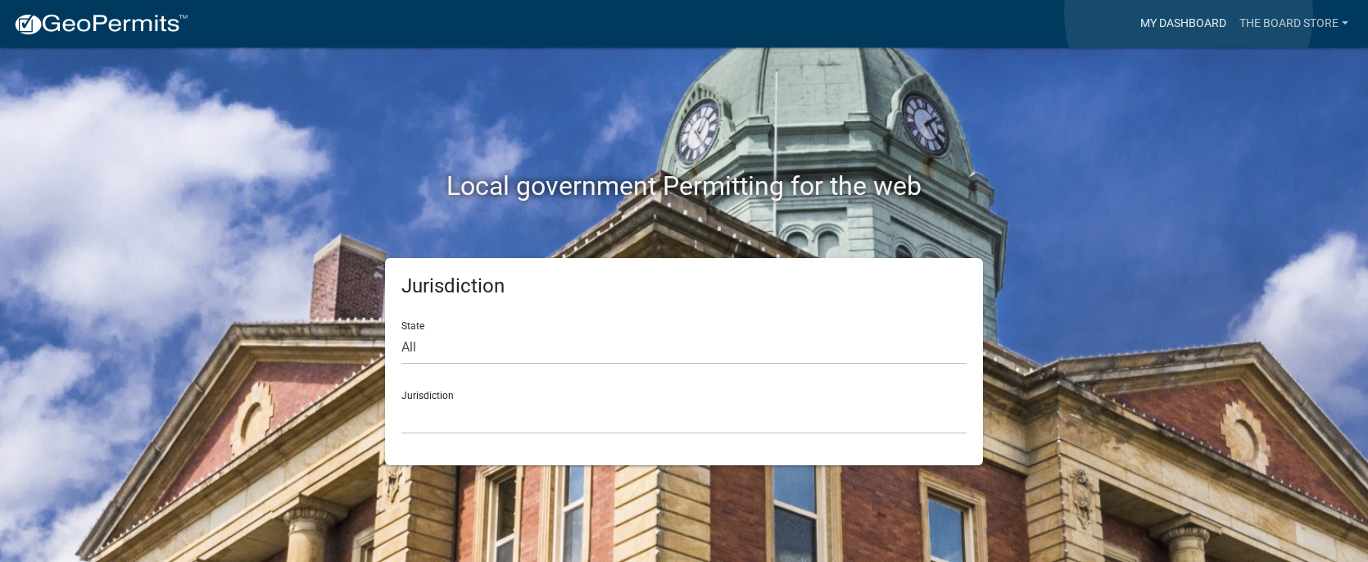
click at [1188, 13] on link "My Dashboard" at bounding box center [1182, 23] width 99 height 31
